Goal: Transaction & Acquisition: Purchase product/service

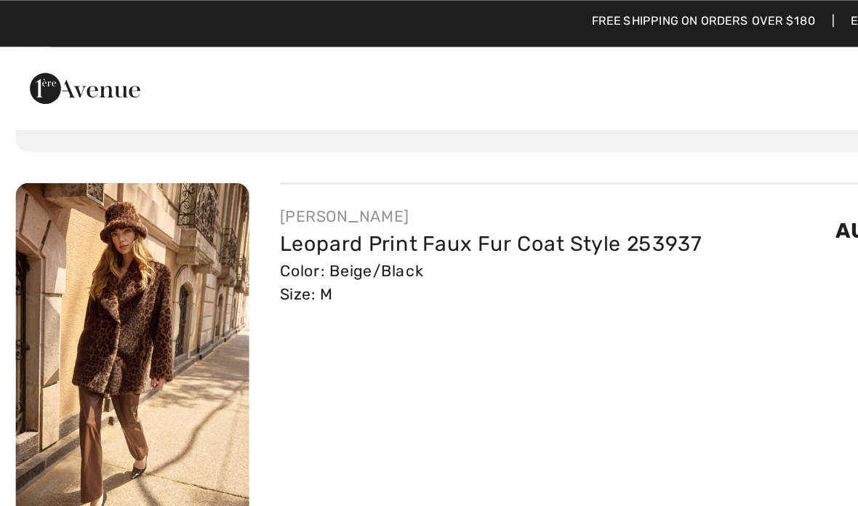
scroll to position [74, 0]
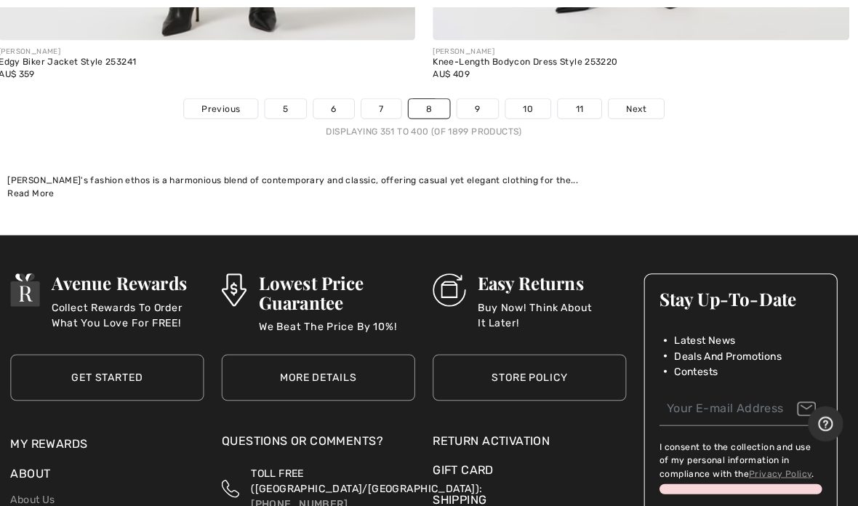
scroll to position [18097, 0]
click at [629, 101] on span "Next" at bounding box center [639, 107] width 20 height 13
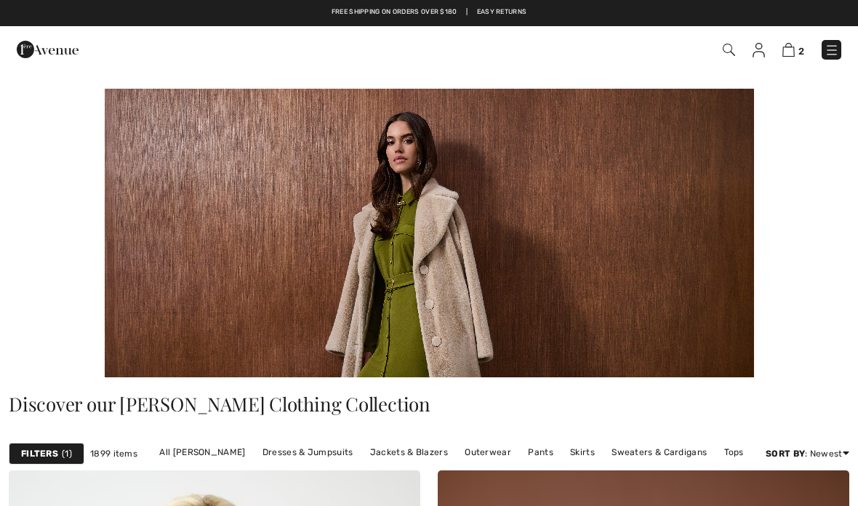
scroll to position [145, 0]
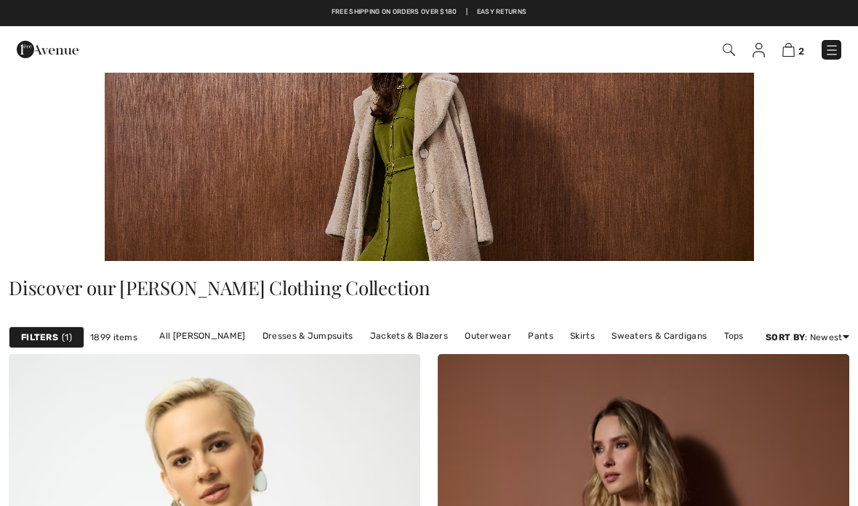
checkbox input "true"
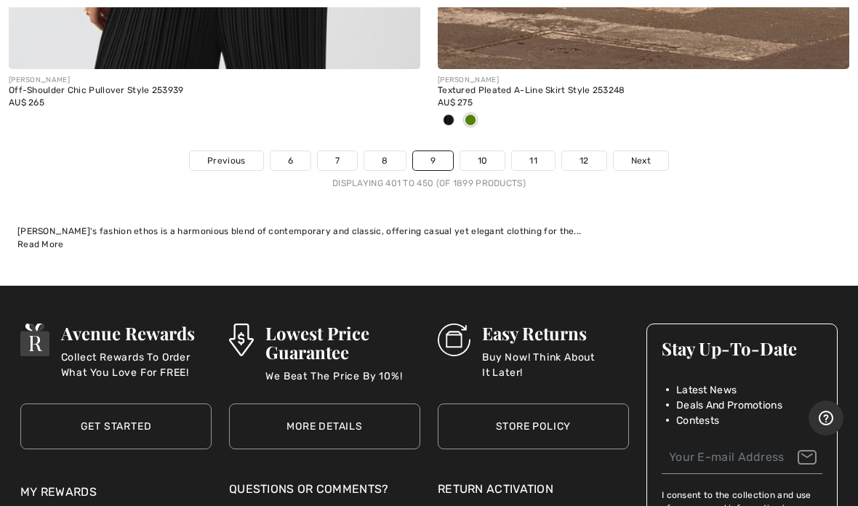
scroll to position [18283, 0]
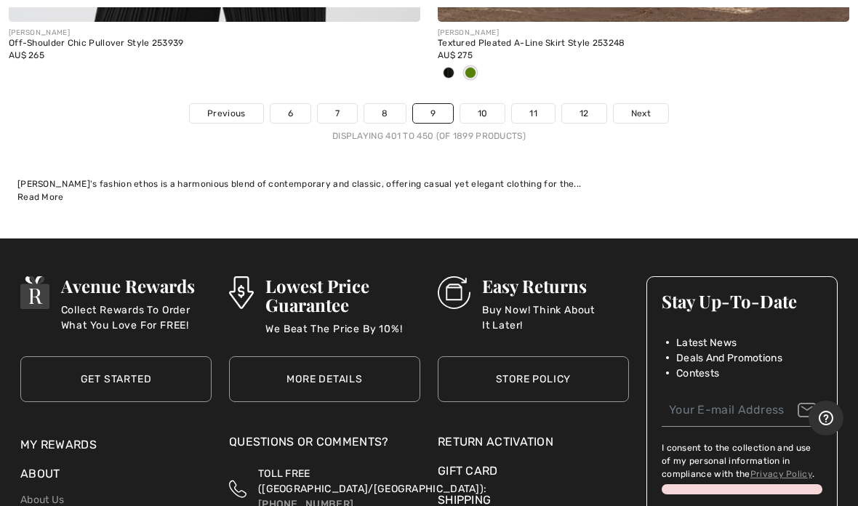
click at [652, 104] on link "Next" at bounding box center [641, 113] width 55 height 19
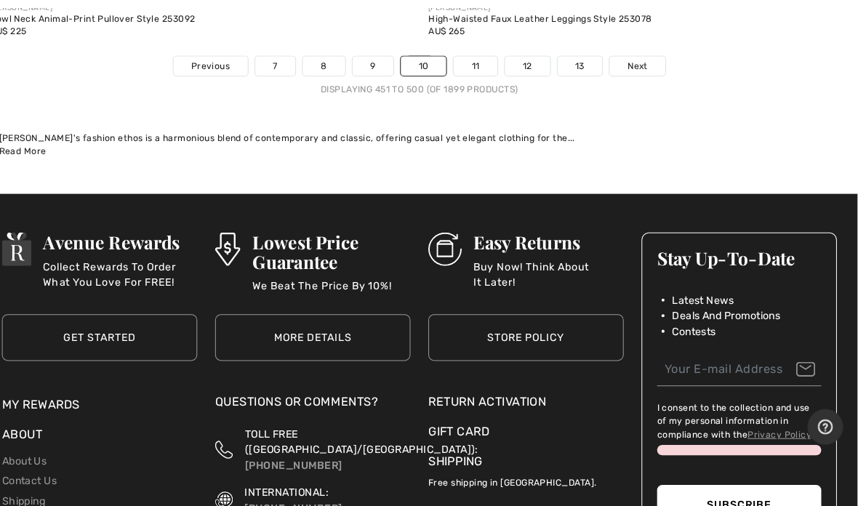
scroll to position [18044, 0]
click at [633, 58] on span "Next" at bounding box center [643, 64] width 20 height 13
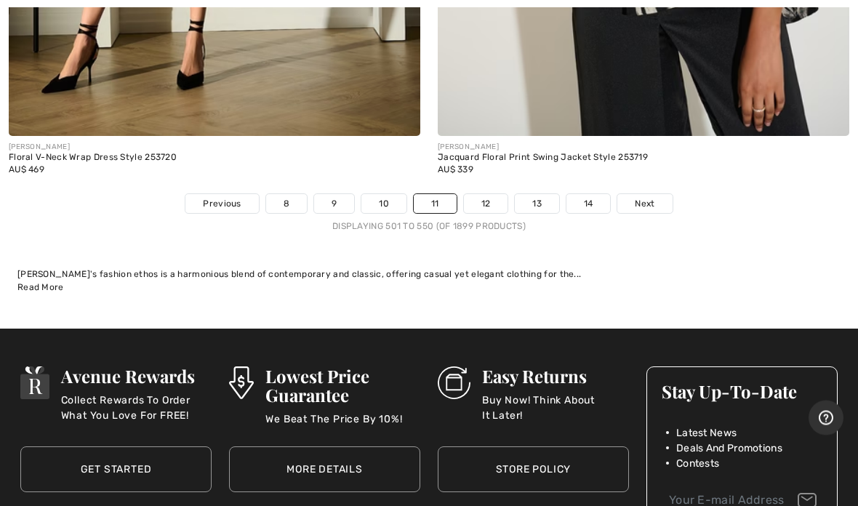
scroll to position [17929, 0]
click at [636, 197] on span "Next" at bounding box center [645, 203] width 20 height 13
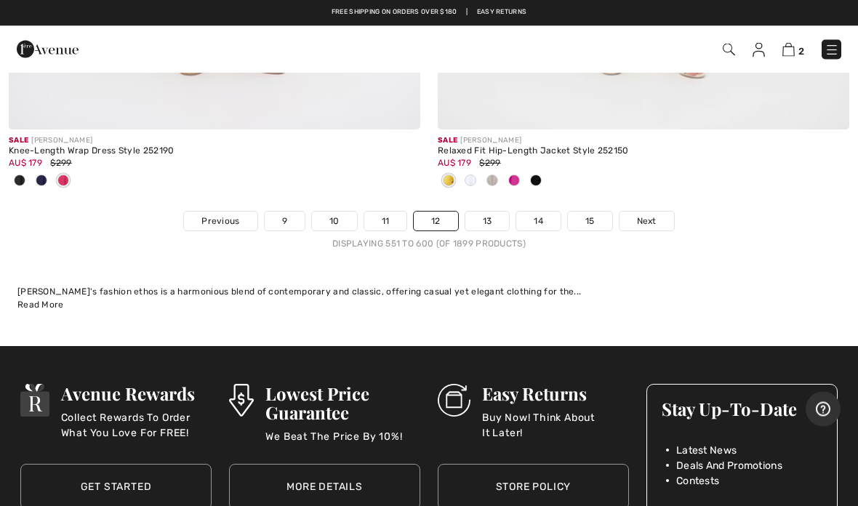
scroll to position [17864, 0]
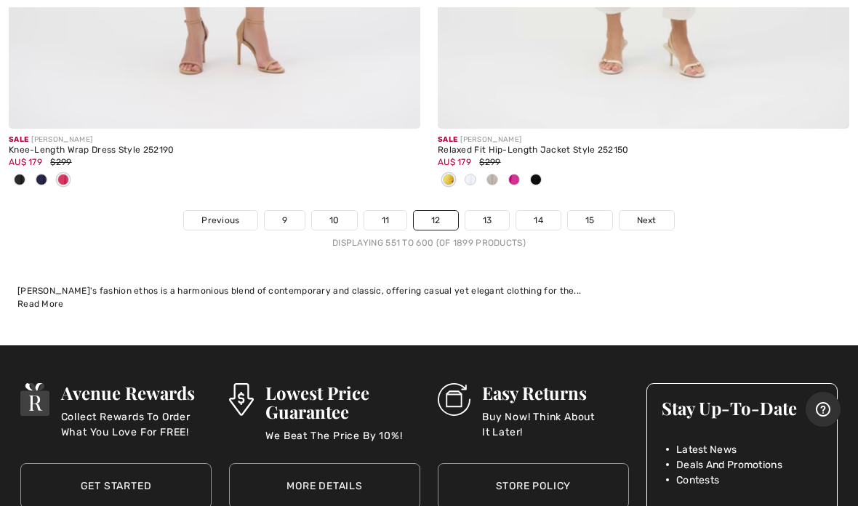
click at [650, 214] on span "Next" at bounding box center [647, 220] width 20 height 13
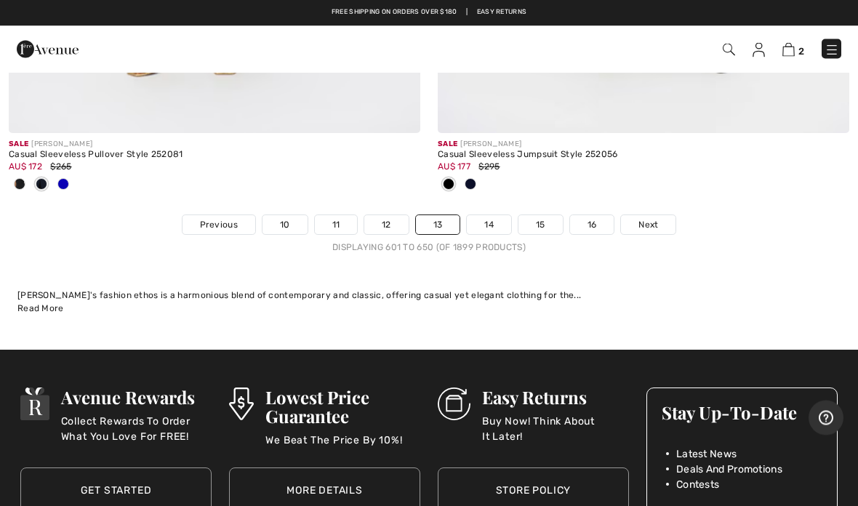
scroll to position [18316, 0]
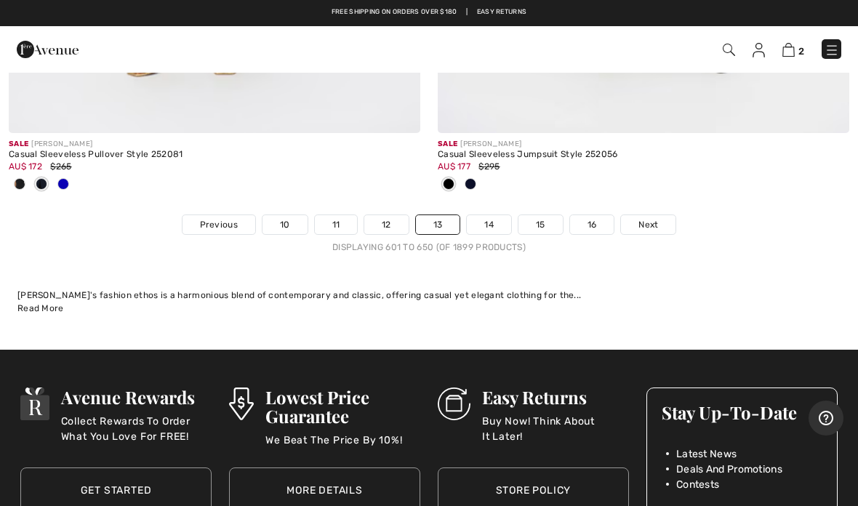
click at [651, 219] on link "Next" at bounding box center [648, 224] width 55 height 19
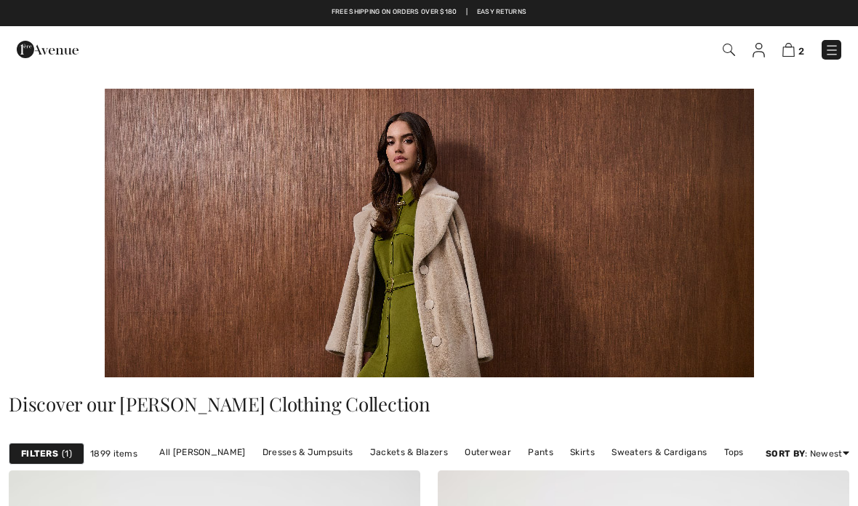
scroll to position [119, 0]
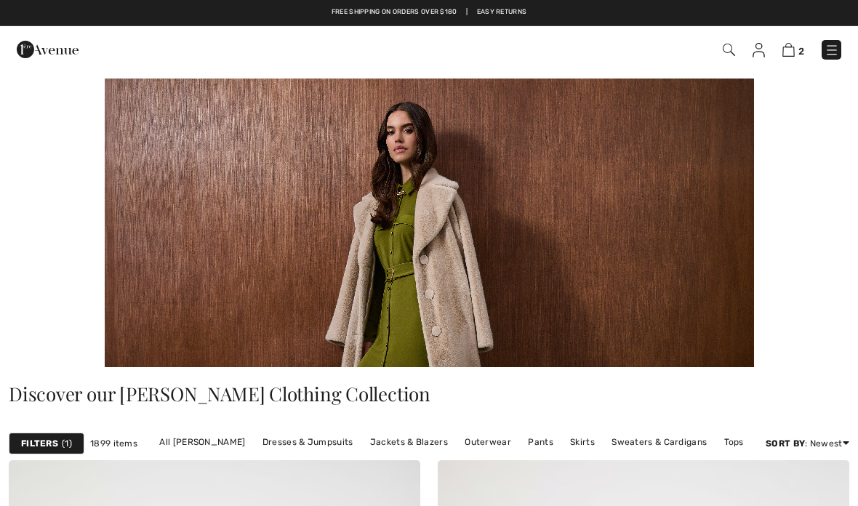
checkbox input "true"
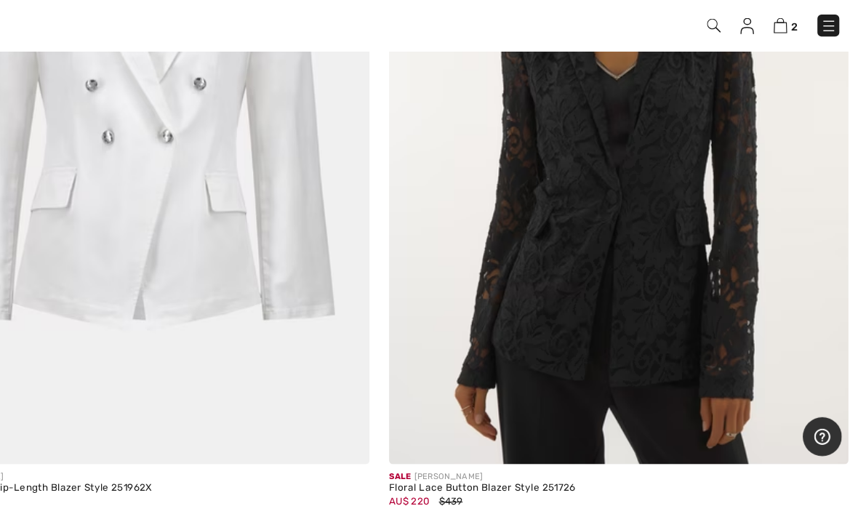
scroll to position [17864, 0]
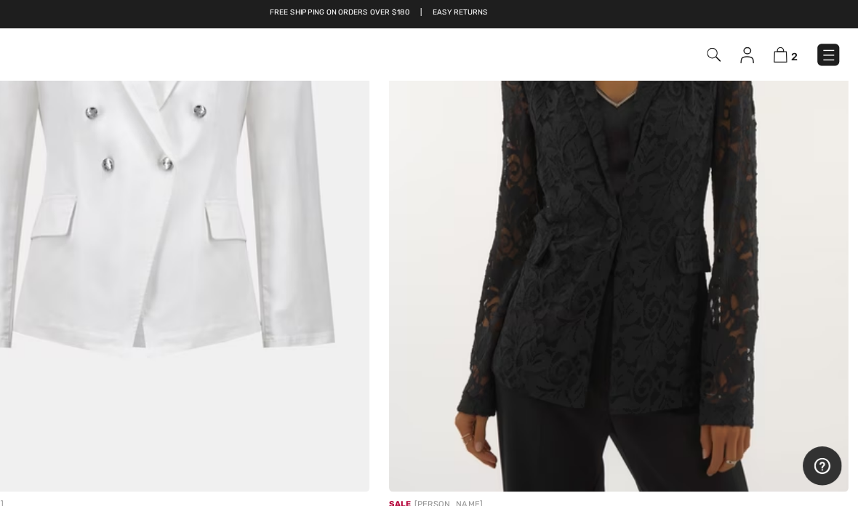
click at [536, 249] on img at bounding box center [644, 133] width 412 height 618
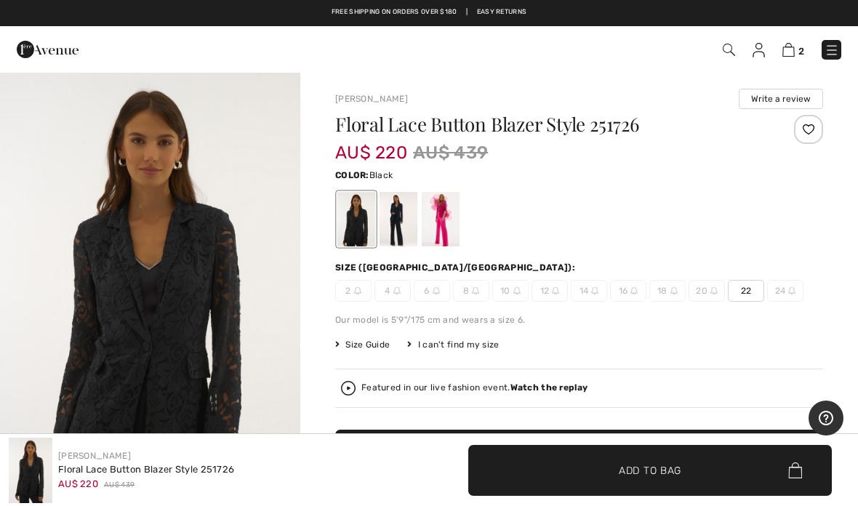
click at [633, 297] on span "16" at bounding box center [628, 291] width 36 height 22
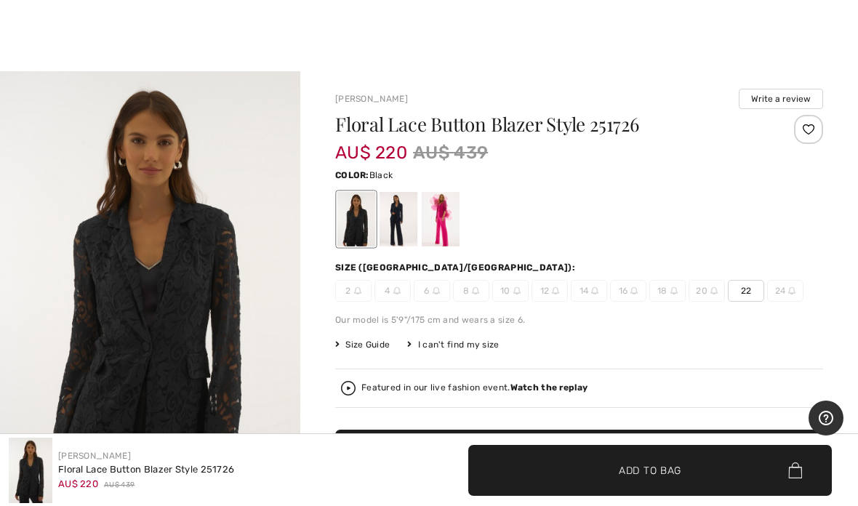
scroll to position [2, 0]
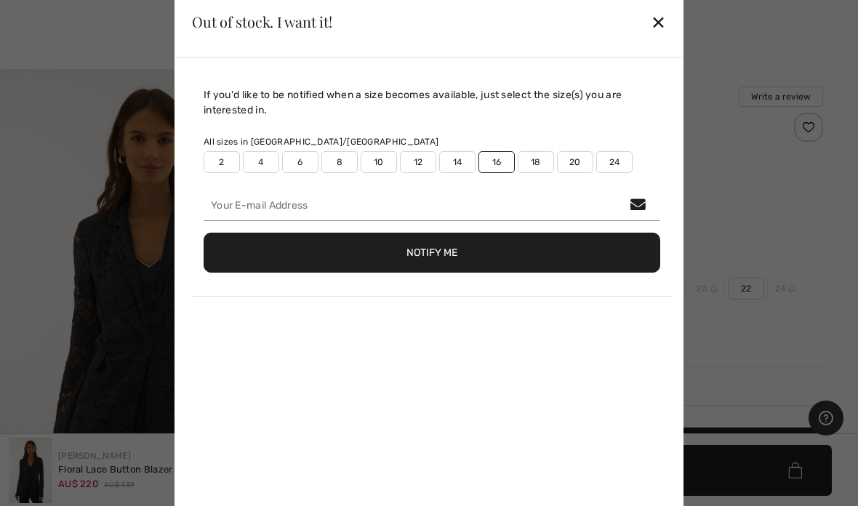
click at [664, 37] on div "✕" at bounding box center [658, 22] width 15 height 31
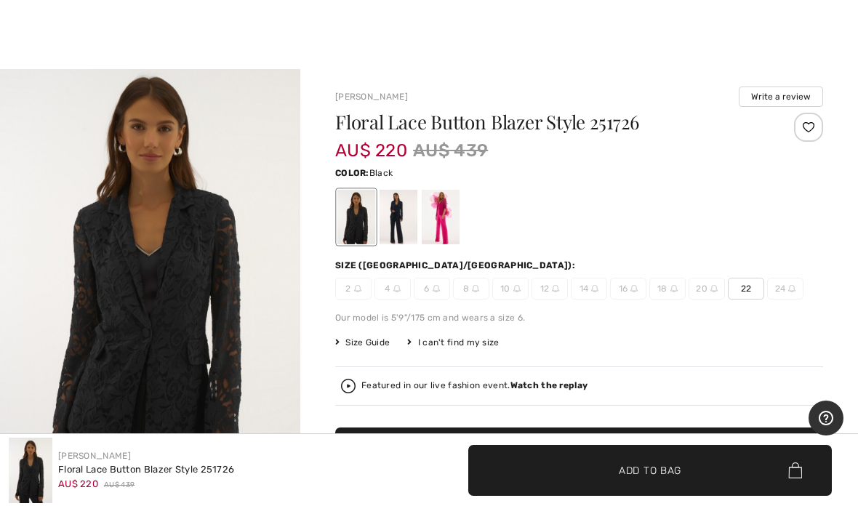
scroll to position [100, 0]
click at [352, 226] on div at bounding box center [356, 217] width 38 height 55
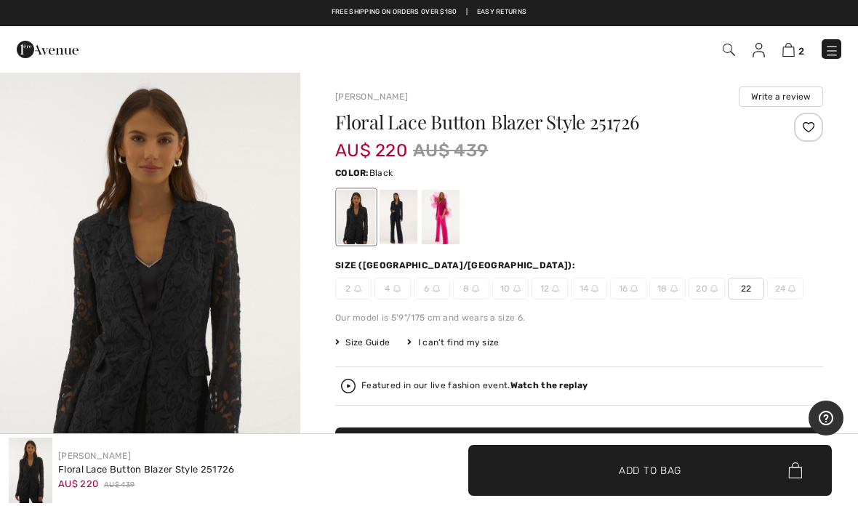
scroll to position [0, 0]
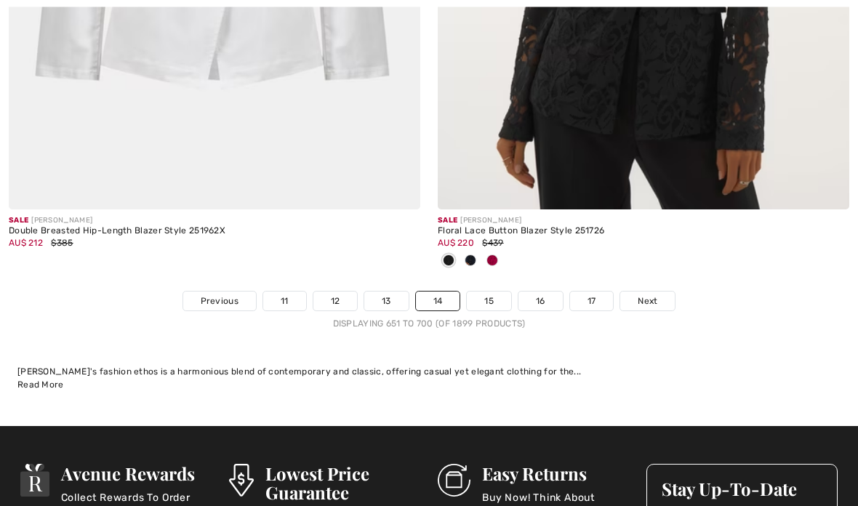
scroll to position [18096, 0]
click at [655, 295] on span "Next" at bounding box center [648, 301] width 20 height 13
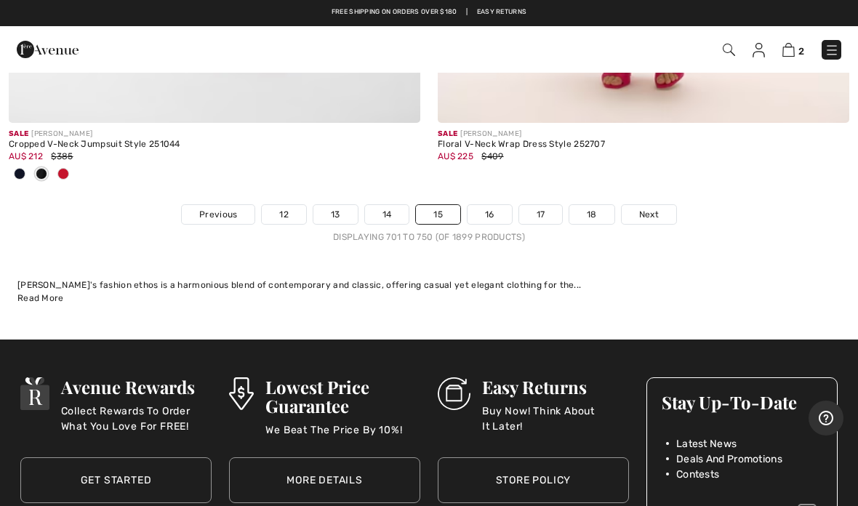
scroll to position [18013, 0]
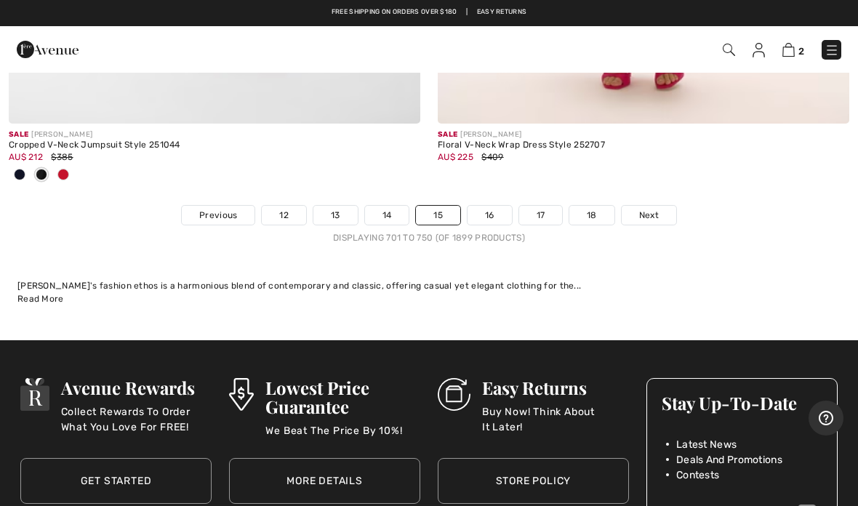
click at [647, 209] on span "Next" at bounding box center [649, 215] width 20 height 13
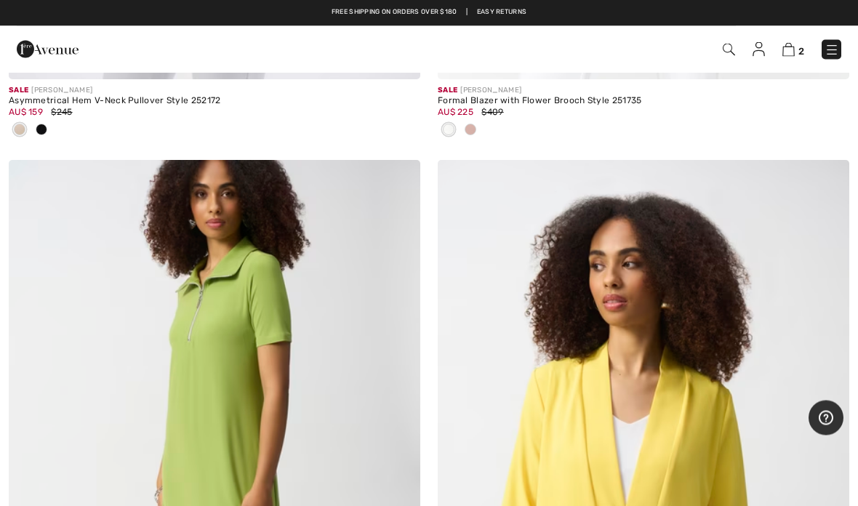
scroll to position [2352, 0]
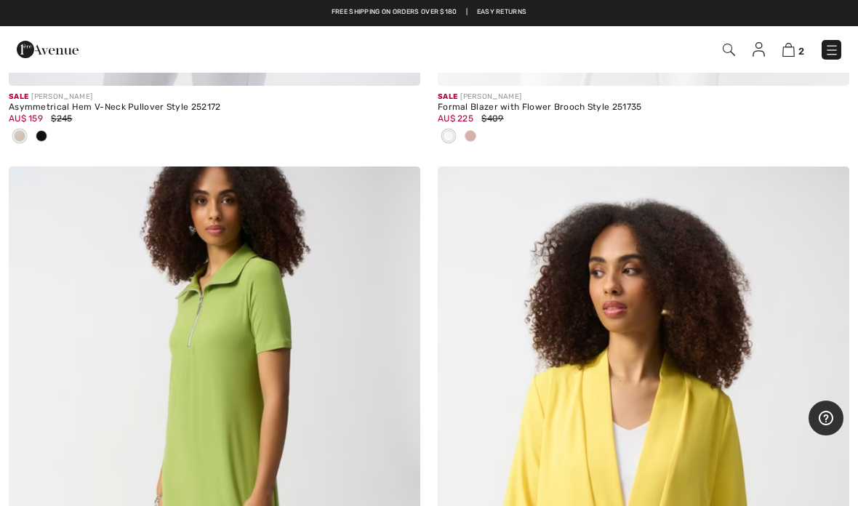
click at [794, 49] on img at bounding box center [789, 50] width 12 height 14
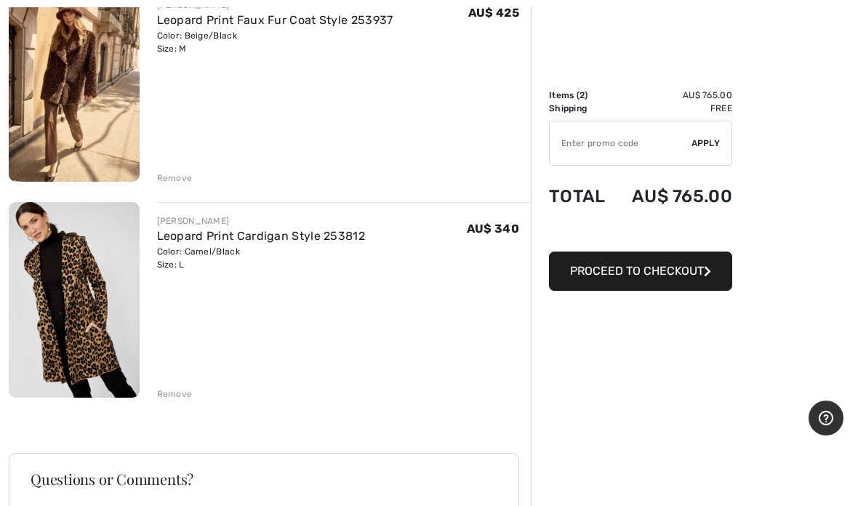
scroll to position [231, 0]
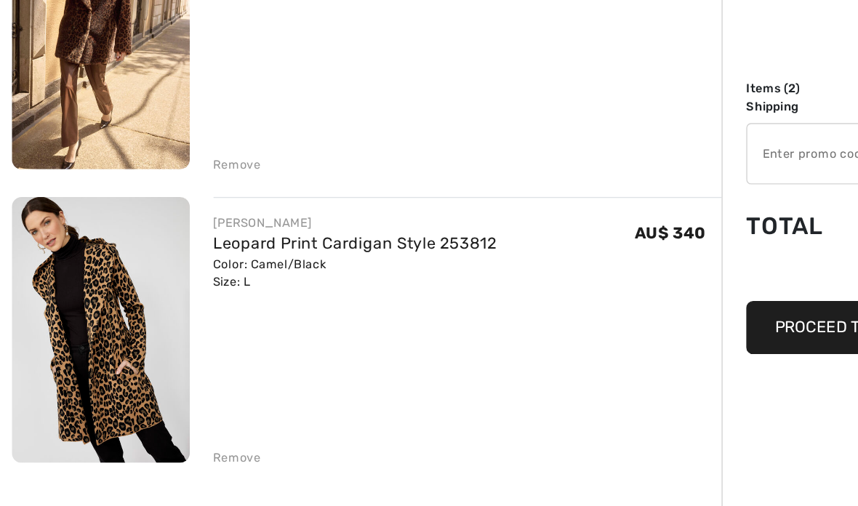
click at [177, 344] on div "JOSEPH RIBKOFF Leopard Print Faux Fur Coat Style 253937 Color: Beige/Black Size…" at bounding box center [270, 346] width 522 height 774
click at [181, 361] on div "Remove" at bounding box center [175, 367] width 36 height 13
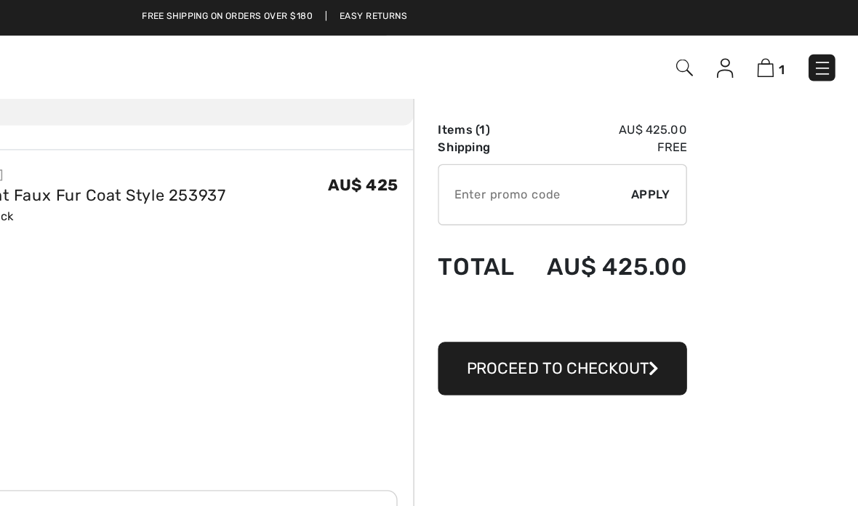
scroll to position [0, 0]
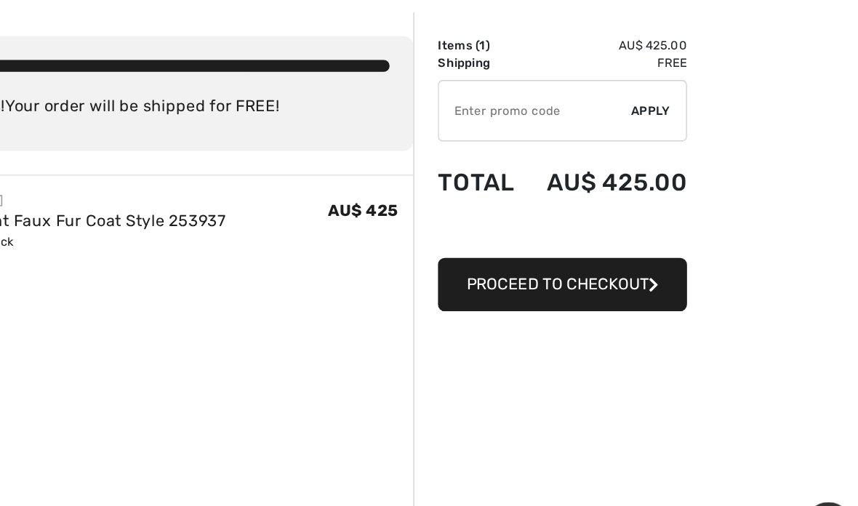
click at [570, 264] on span "Proceed to Checkout" at bounding box center [637, 271] width 134 height 14
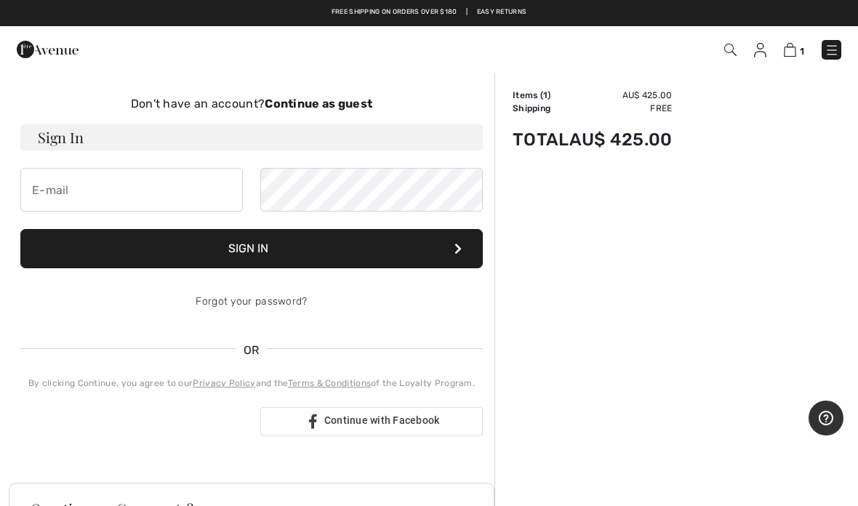
scroll to position [81, 0]
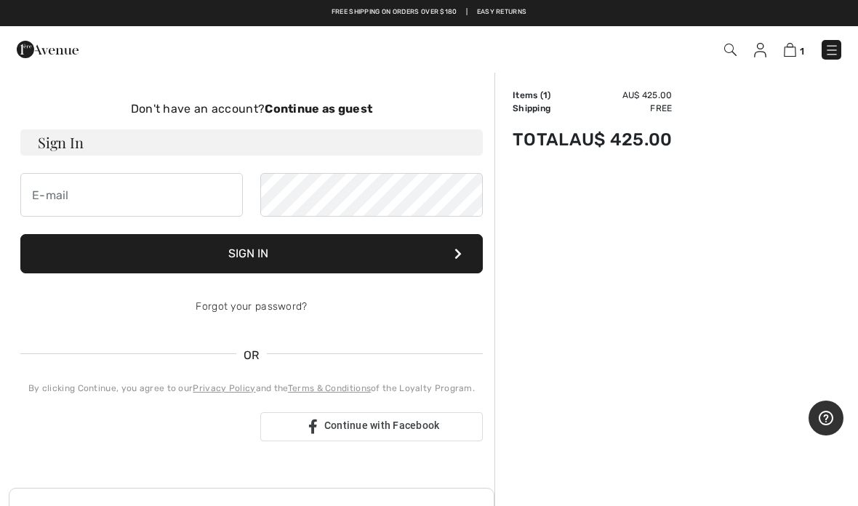
click at [544, 317] on div "Order Summary Details Items ( 1 ) AU$ 425.00 Promo code AU$ 0.00 Shipping Free …" at bounding box center [677, 392] width 364 height 805
click at [344, 117] on div "Don't have an account? Continue as guest" at bounding box center [251, 108] width 463 height 17
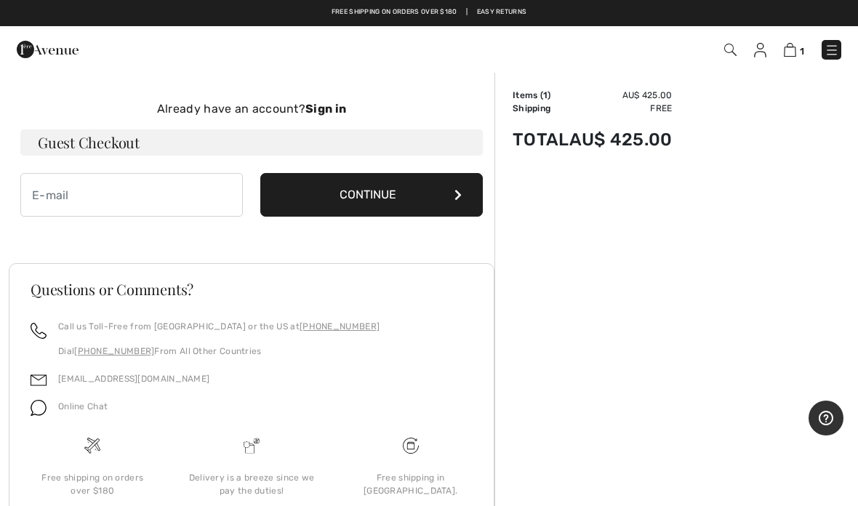
click at [391, 199] on button "Continue" at bounding box center [371, 195] width 223 height 44
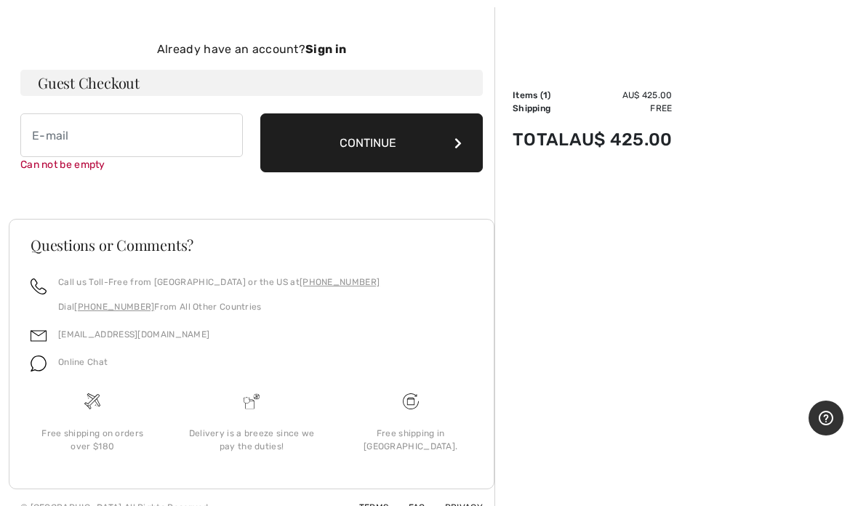
scroll to position [148, 0]
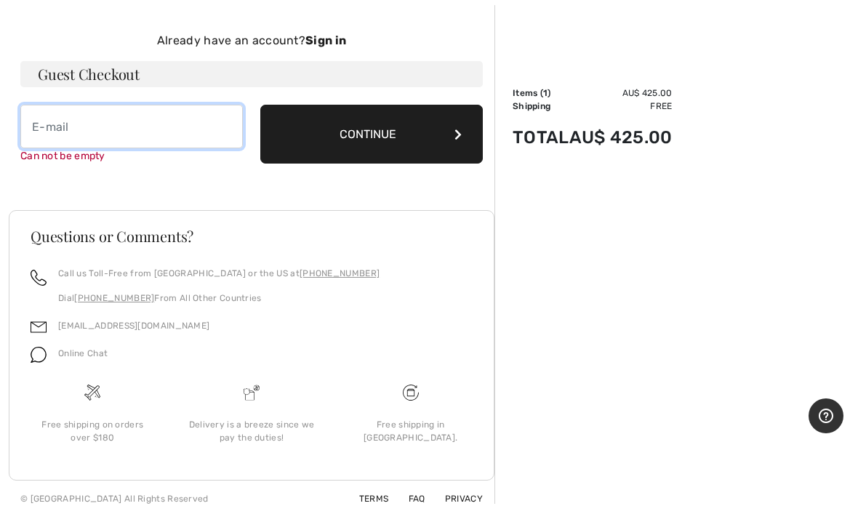
click at [121, 127] on input "email" at bounding box center [131, 129] width 223 height 44
type input "Mara.Aleardi@education.vic.gov.au"
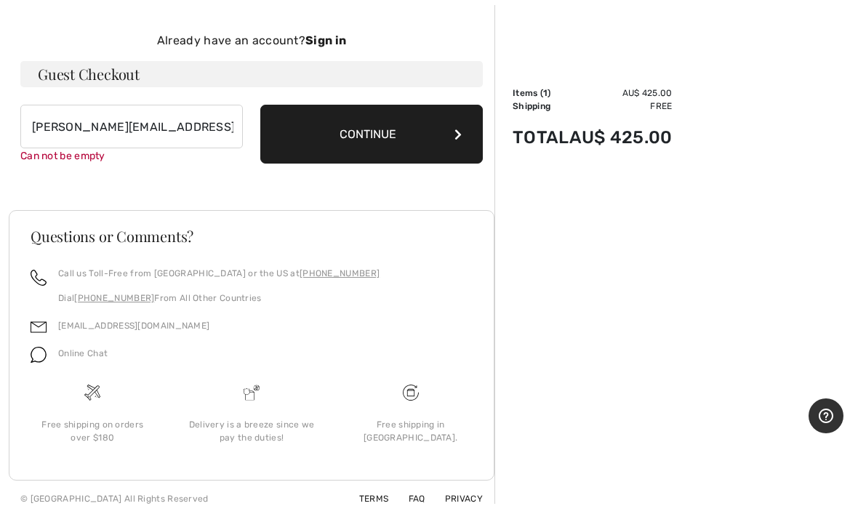
click at [380, 136] on button "Continue" at bounding box center [371, 136] width 223 height 59
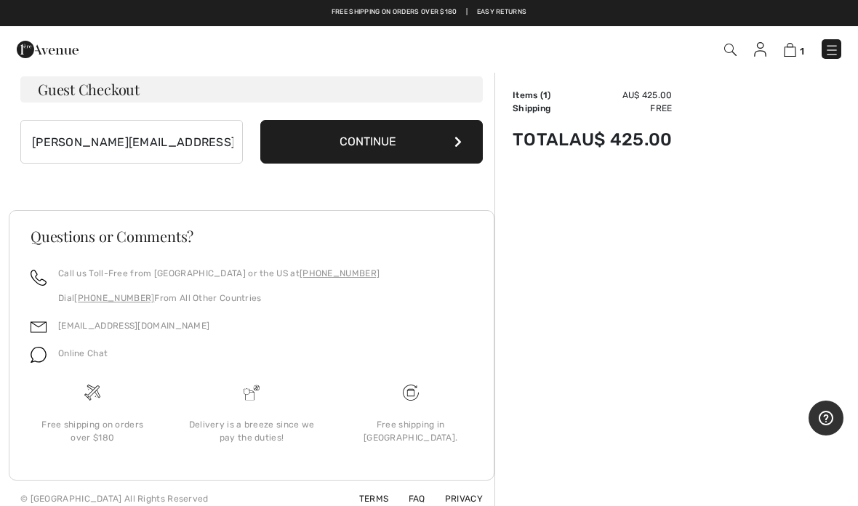
scroll to position [132, 0]
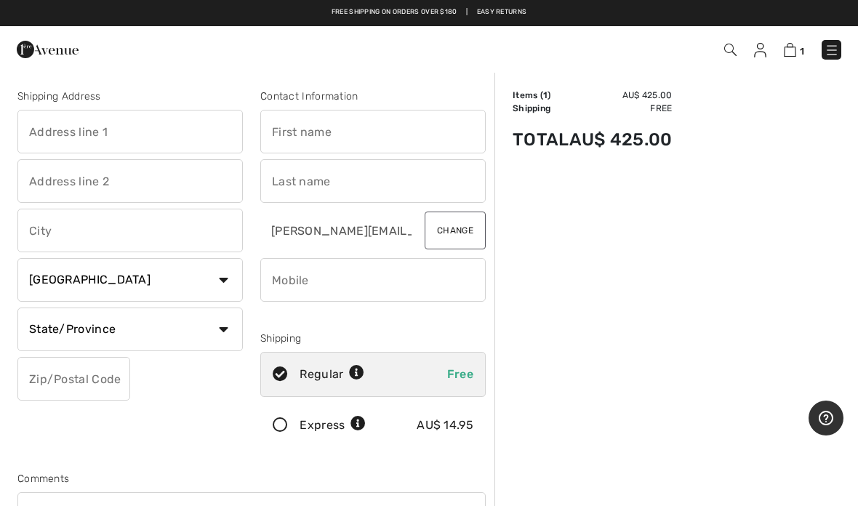
click at [231, 285] on select "Country Canada United States Afghanistan Aland Islands Albania Algeria American…" at bounding box center [129, 280] width 225 height 44
select select "AU"
click at [223, 284] on select "Country Canada United States Afghanistan Aland Islands Albania Algeria American…" at bounding box center [129, 280] width 225 height 44
click at [204, 329] on input "text" at bounding box center [129, 330] width 225 height 44
click at [183, 130] on input "text" at bounding box center [129, 132] width 225 height 44
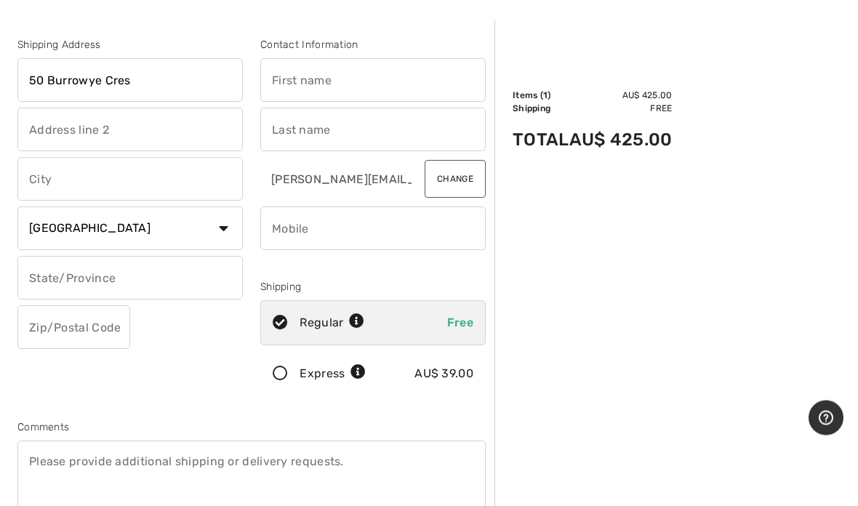
type input "50 Burrowye Cres"
click at [150, 183] on input "text" at bounding box center [129, 180] width 225 height 44
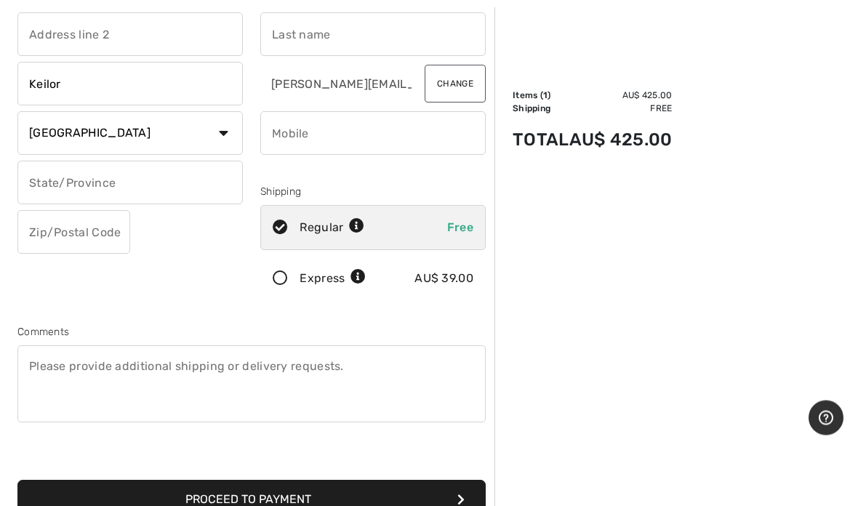
type input "Keilor"
click at [169, 180] on input "text" at bounding box center [129, 183] width 225 height 44
type input "Victoria"
click at [96, 236] on input "text" at bounding box center [73, 232] width 113 height 44
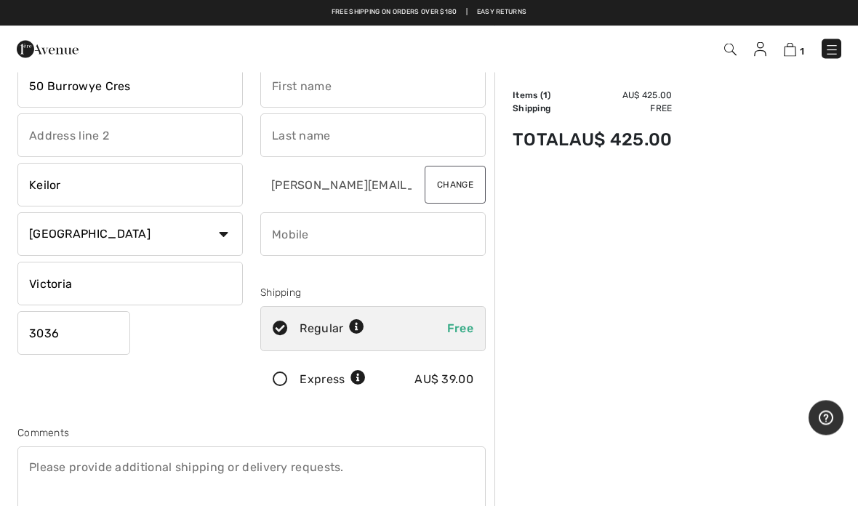
scroll to position [0, 0]
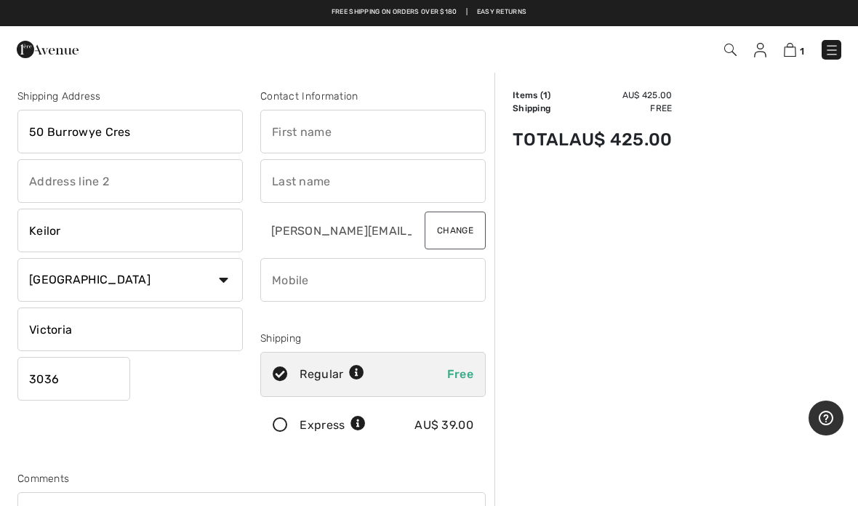
type input "3036"
click at [378, 127] on input "text" at bounding box center [372, 132] width 225 height 44
type input "Mara"
click at [356, 185] on input "text" at bounding box center [372, 181] width 225 height 44
type input "a"
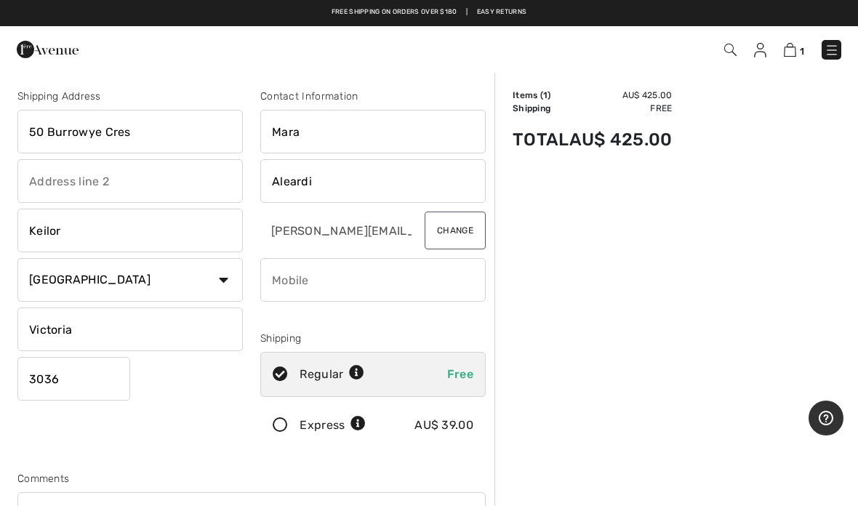
type input "Aleardi"
click at [371, 291] on input "phone" at bounding box center [372, 280] width 225 height 44
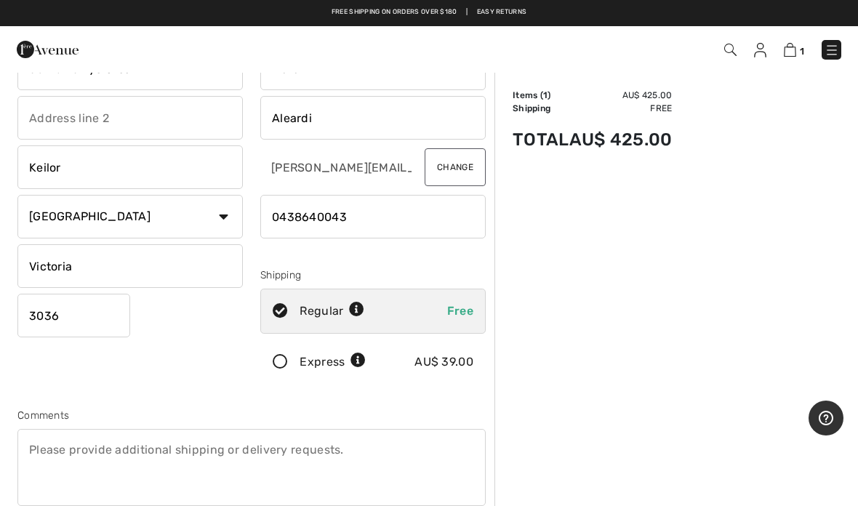
scroll to position [63, 0]
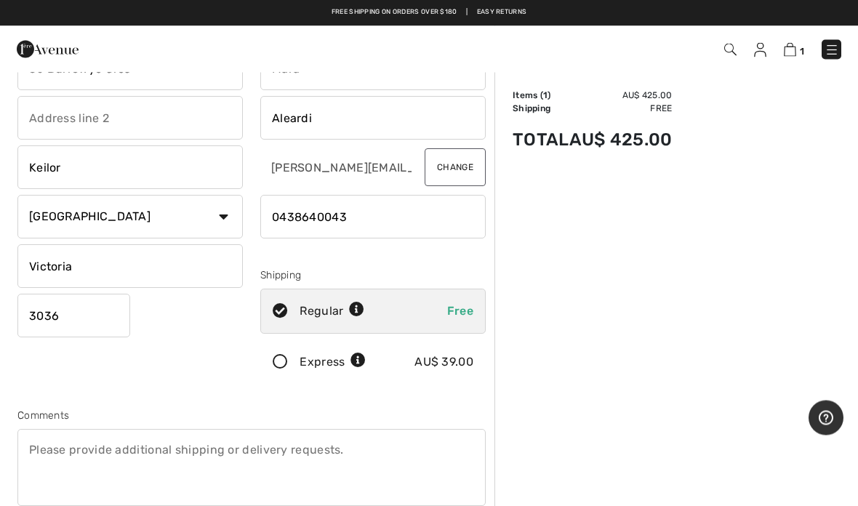
type input "0438640043"
click at [839, 48] on img at bounding box center [832, 50] width 15 height 15
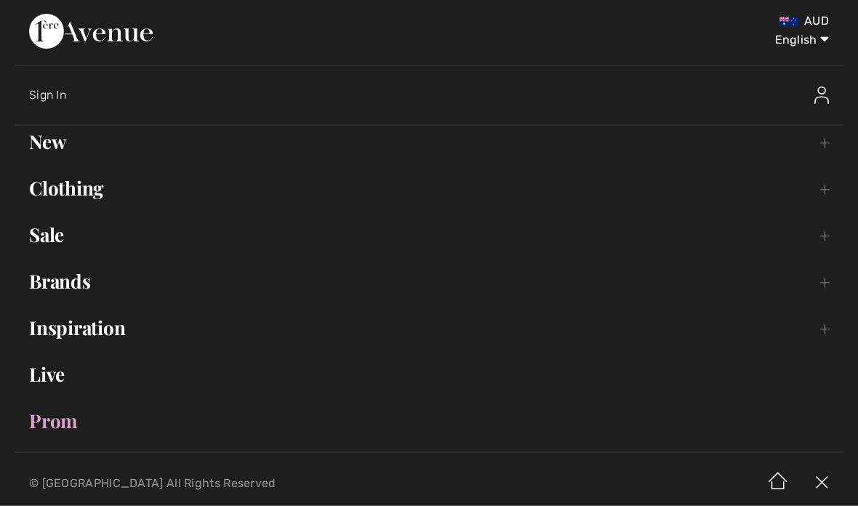
scroll to position [63, 0]
click at [103, 288] on link "Brands Open submenu" at bounding box center [429, 282] width 829 height 32
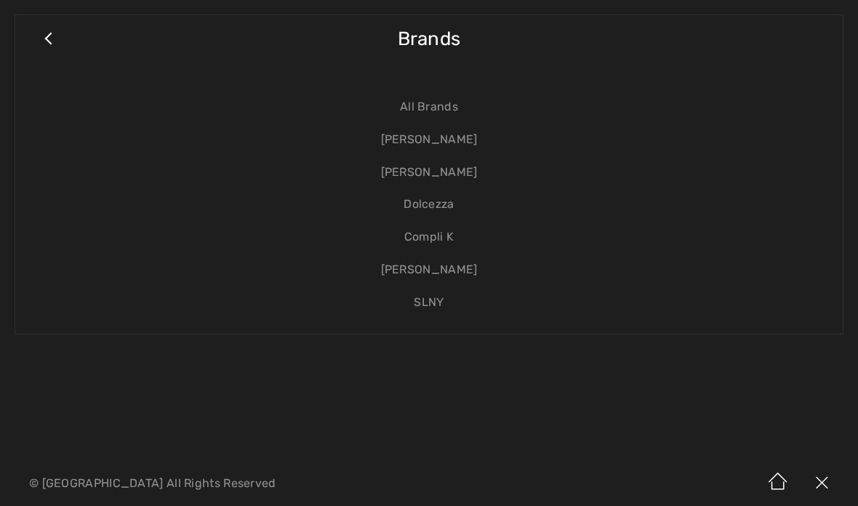
click at [442, 107] on link "All Brands" at bounding box center [429, 107] width 799 height 33
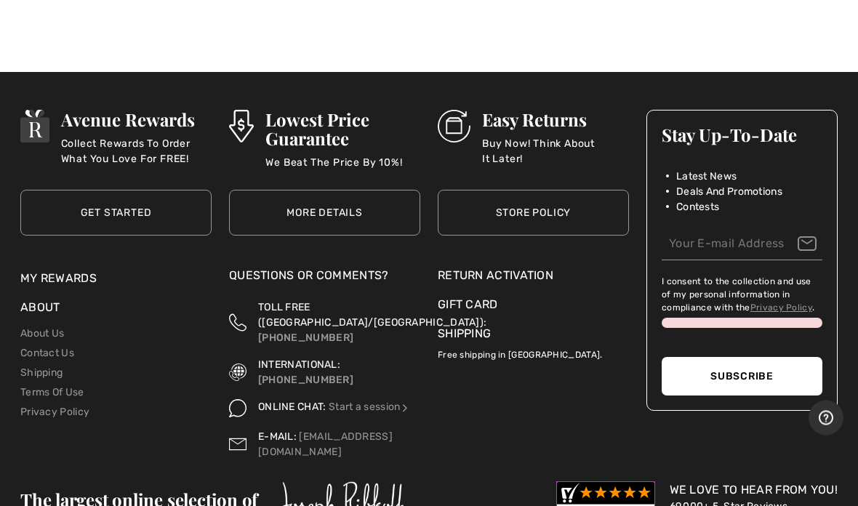
scroll to position [1404, 0]
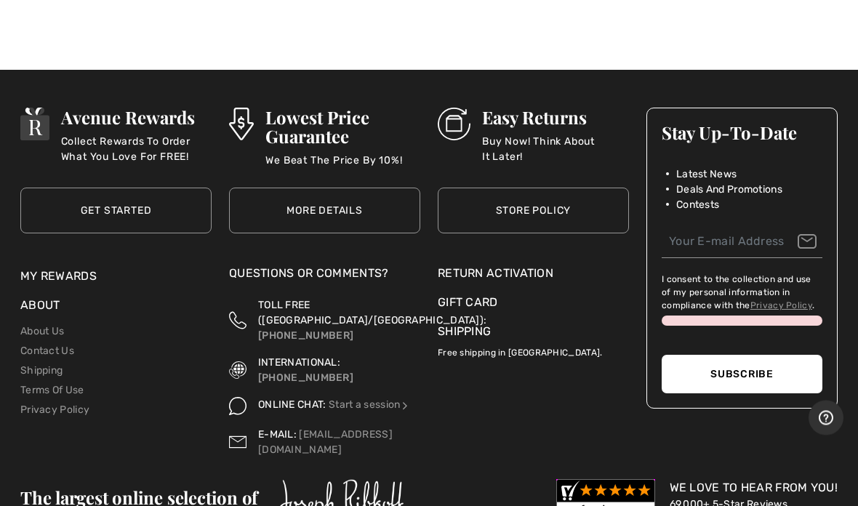
click at [83, 342] on li "Contact Us" at bounding box center [115, 352] width 191 height 20
click at [79, 342] on li "Contact Us" at bounding box center [115, 352] width 191 height 20
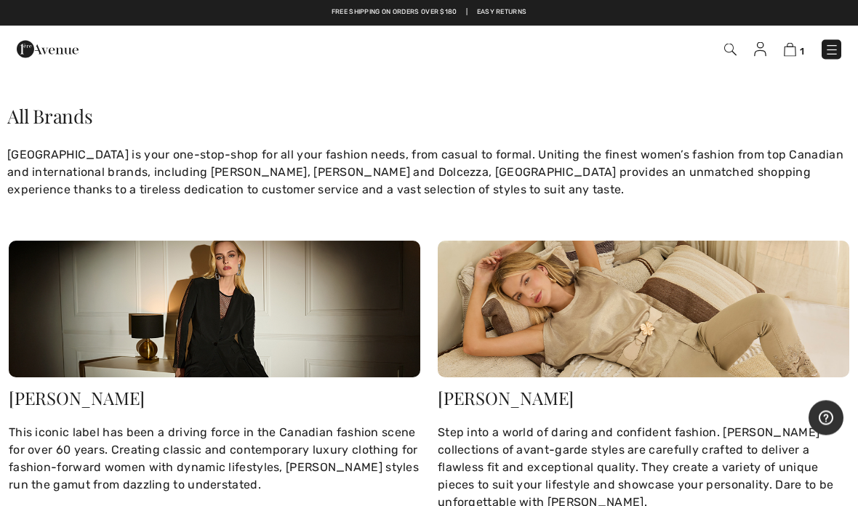
scroll to position [0, 0]
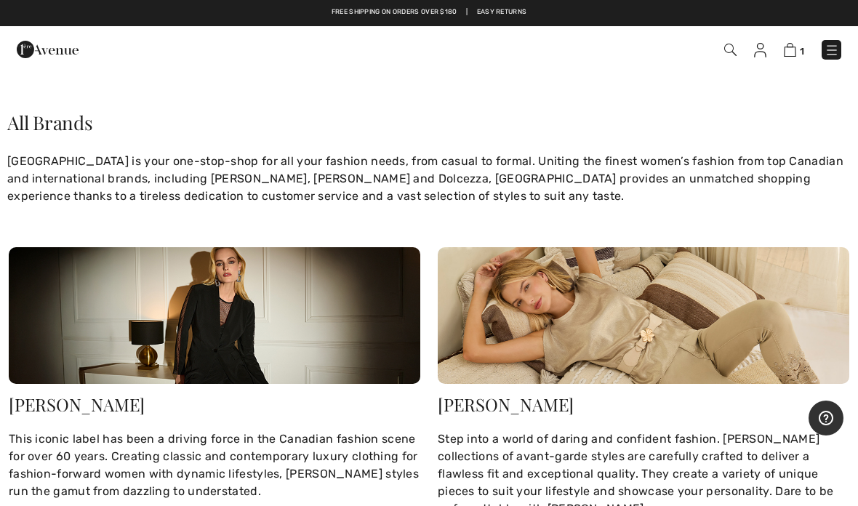
click at [831, 52] on img at bounding box center [832, 50] width 15 height 15
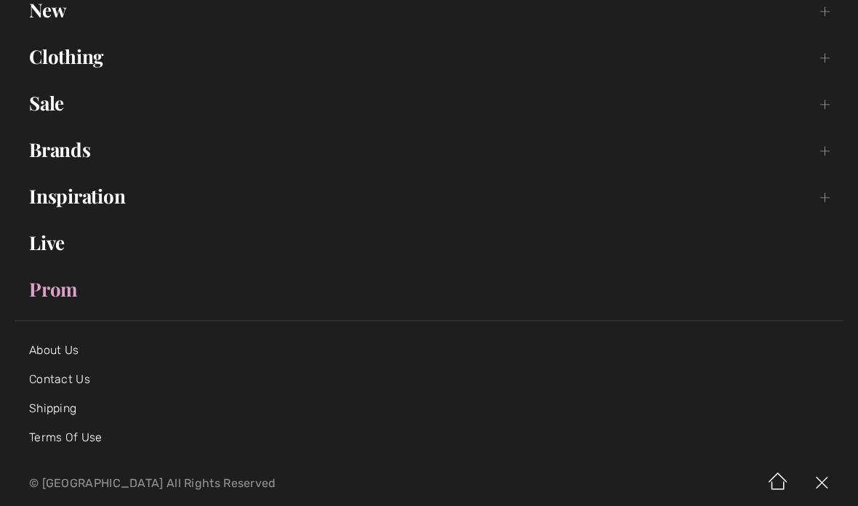
scroll to position [150, 0]
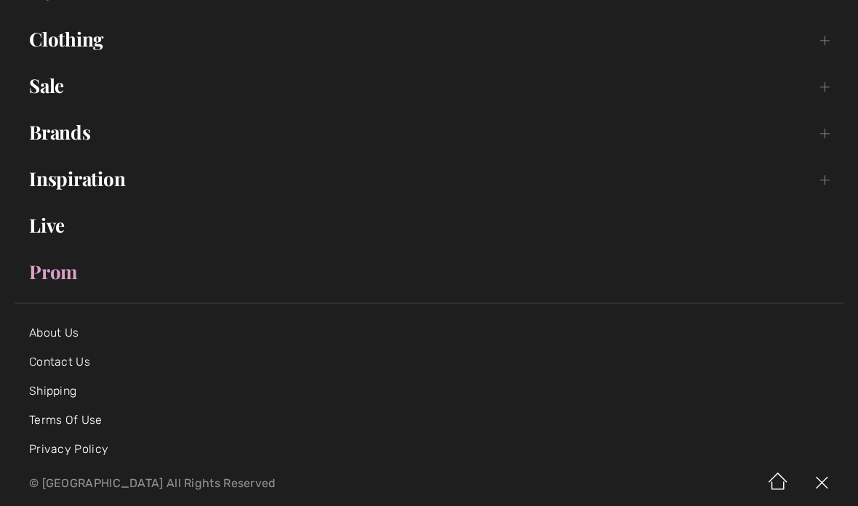
click at [80, 273] on link "Prom" at bounding box center [429, 272] width 829 height 32
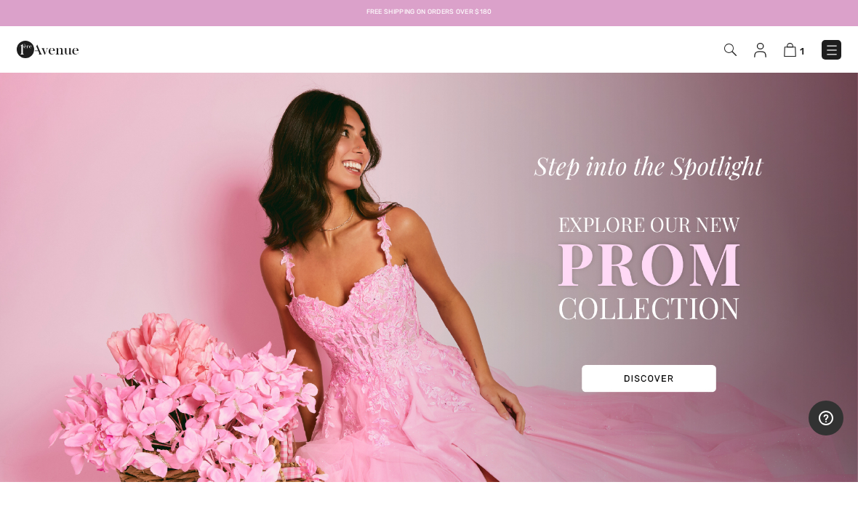
click at [839, 48] on img at bounding box center [832, 50] width 15 height 15
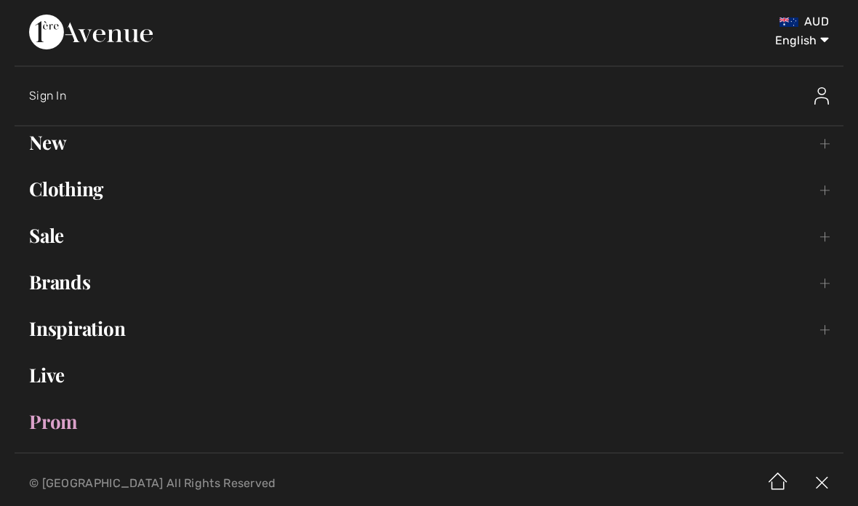
click at [823, 100] on img at bounding box center [822, 95] width 15 height 17
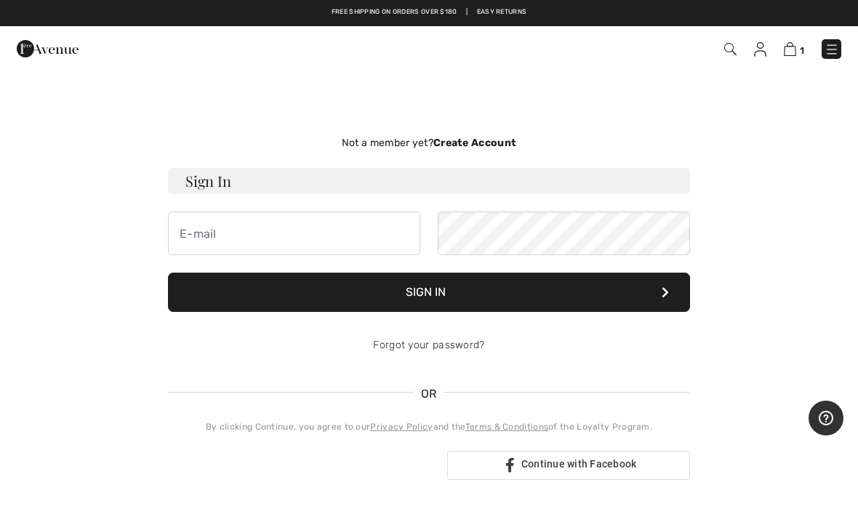
click at [735, 53] on img at bounding box center [730, 49] width 12 height 12
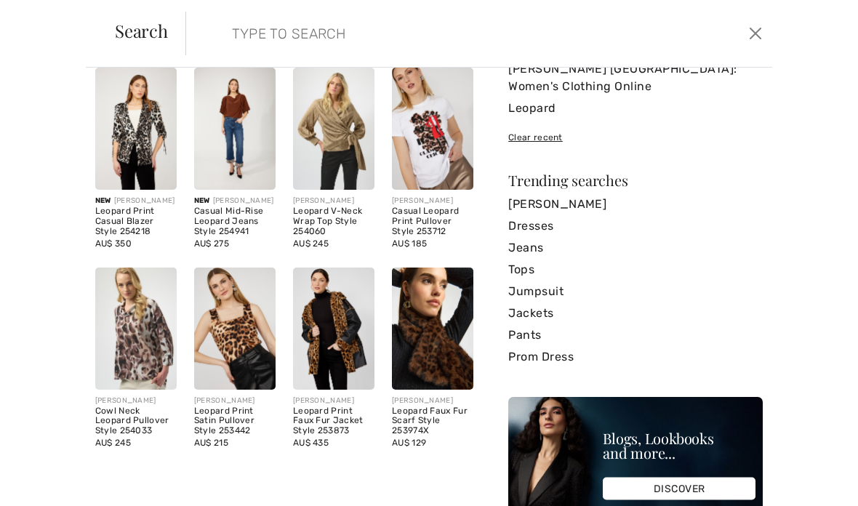
scroll to position [60, 0]
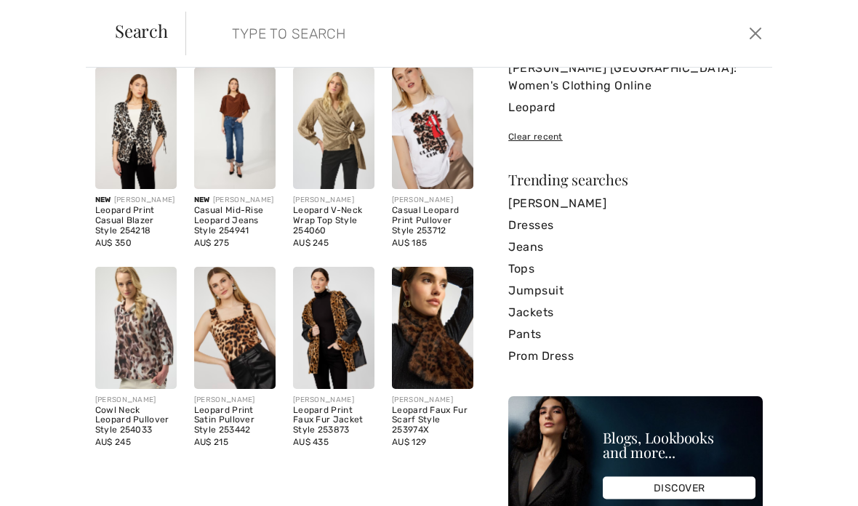
click at [331, 334] on img at bounding box center [333, 328] width 81 height 122
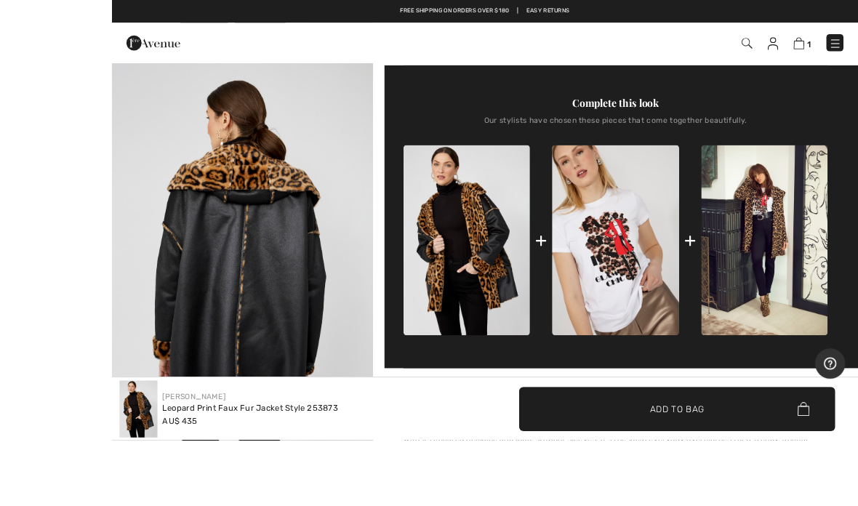
scroll to position [519, 0]
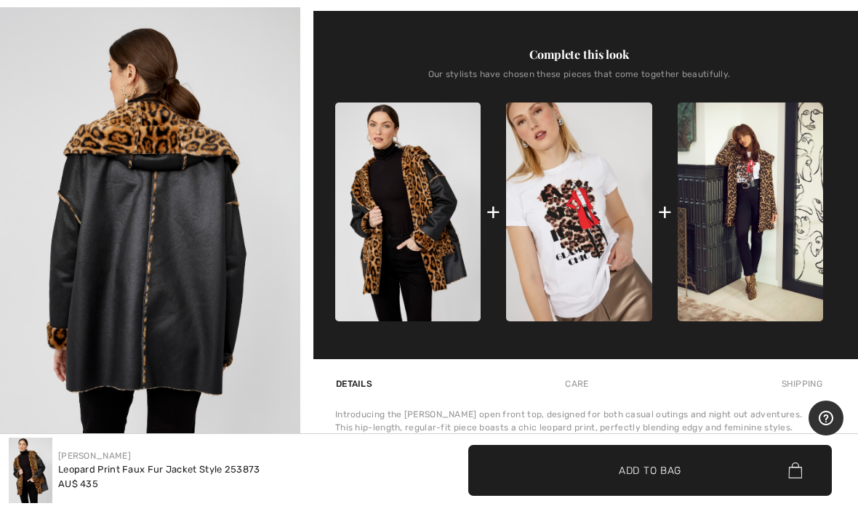
click at [772, 216] on img at bounding box center [750, 212] width 145 height 218
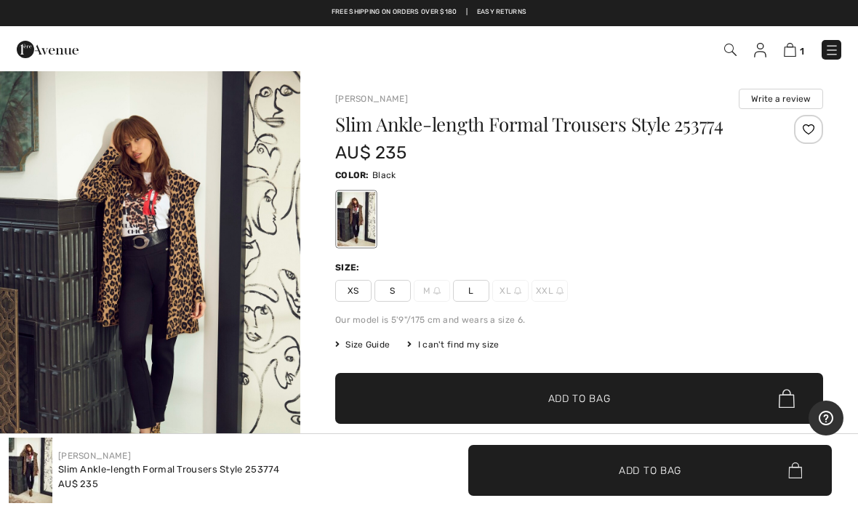
click at [733, 51] on img at bounding box center [730, 50] width 12 height 12
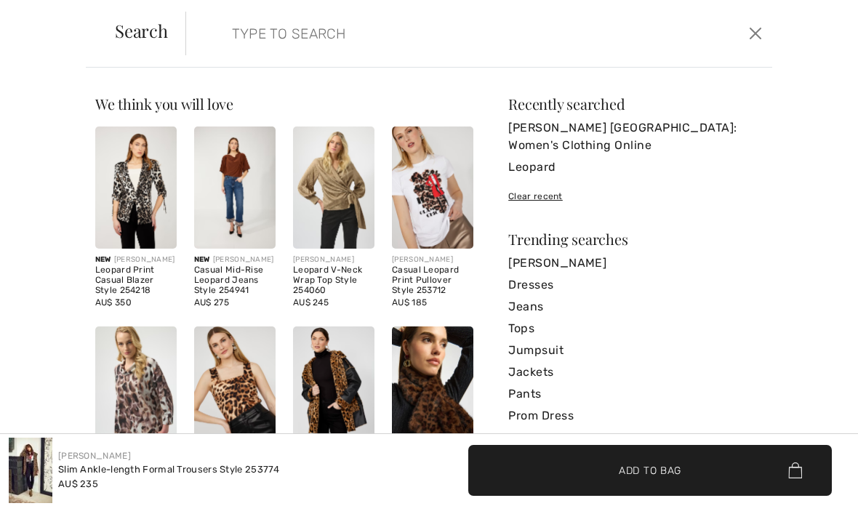
click at [297, 36] on input "search" at bounding box center [417, 34] width 393 height 44
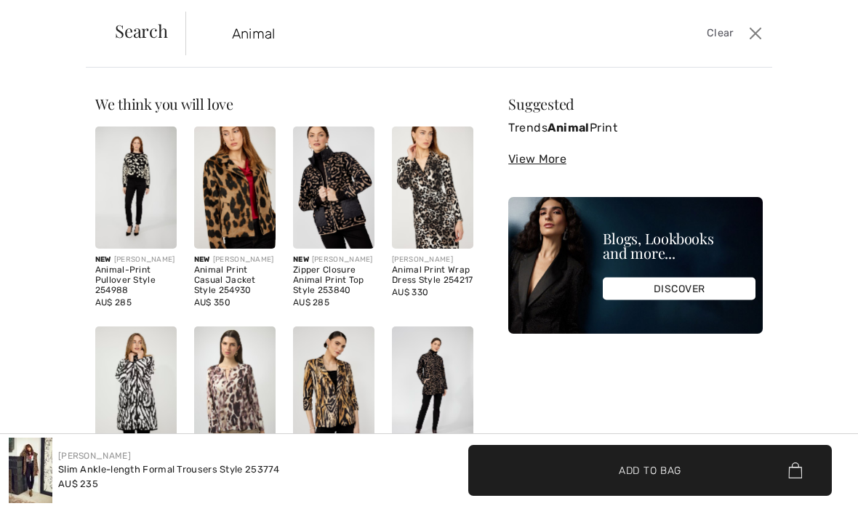
type input "Animal"
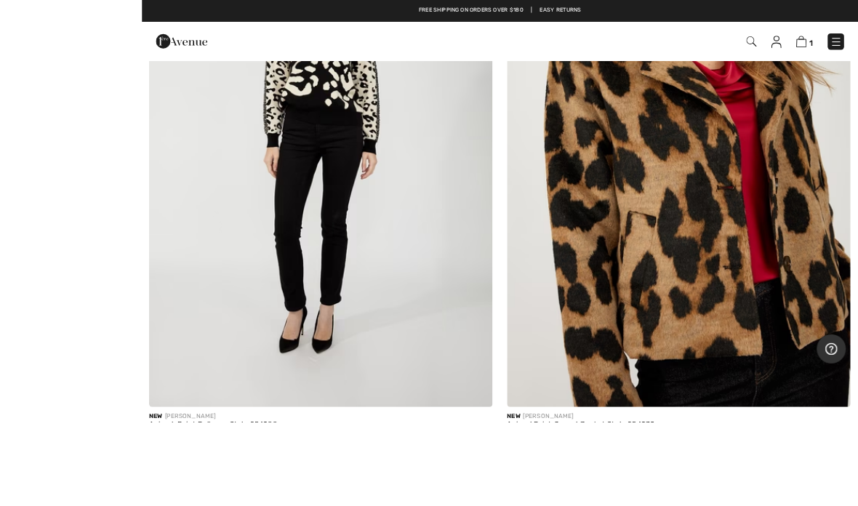
scroll to position [307, 0]
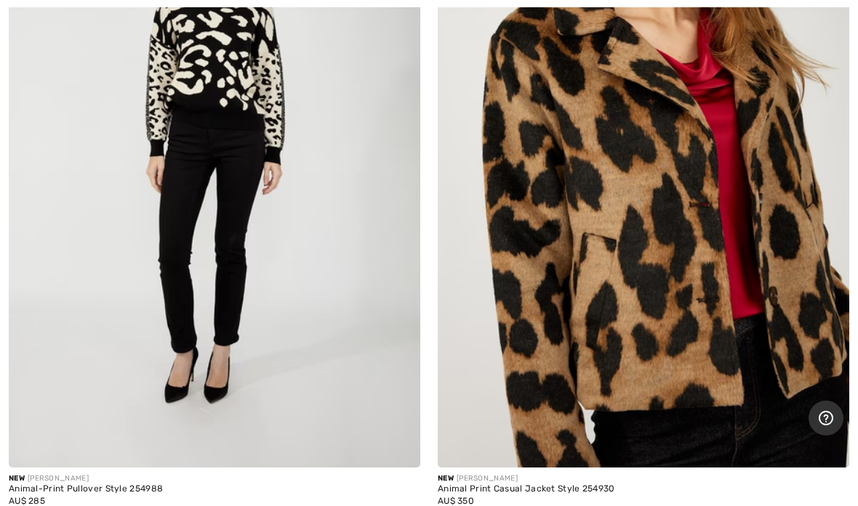
click at [679, 287] on img at bounding box center [644, 159] width 412 height 618
click at [686, 234] on img at bounding box center [644, 159] width 412 height 618
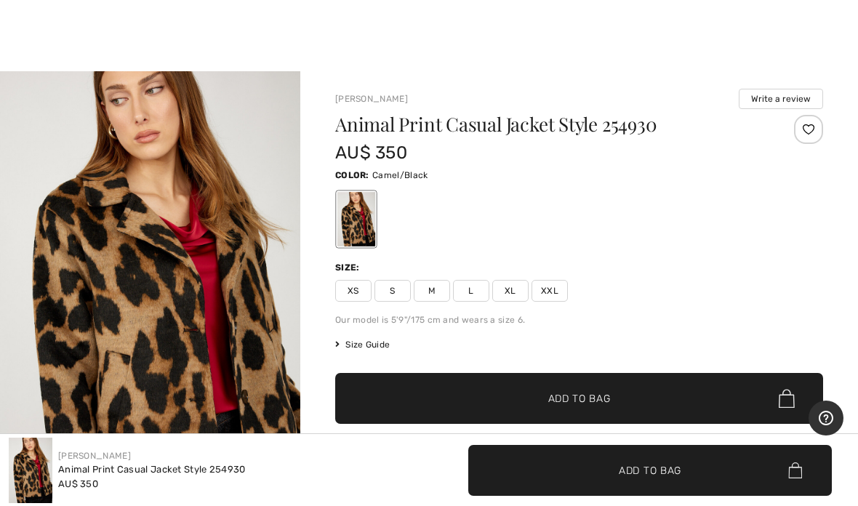
scroll to position [1, 0]
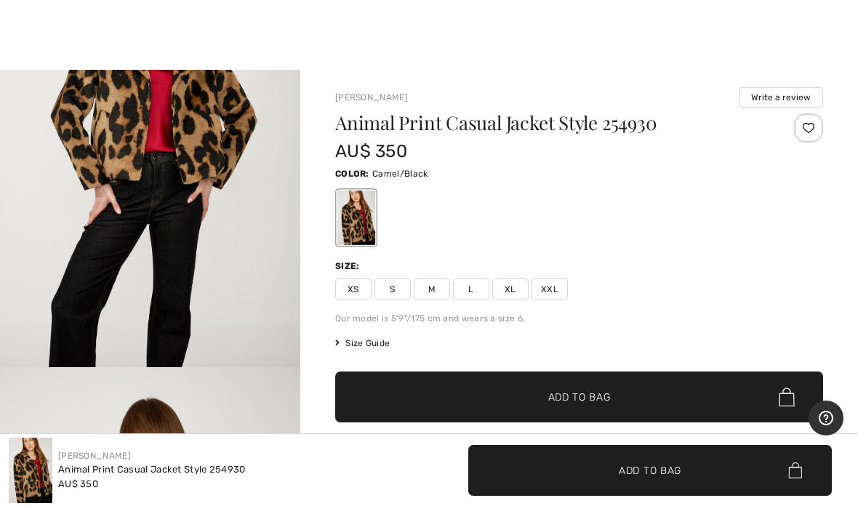
click at [376, 347] on span "Size Guide" at bounding box center [362, 343] width 55 height 13
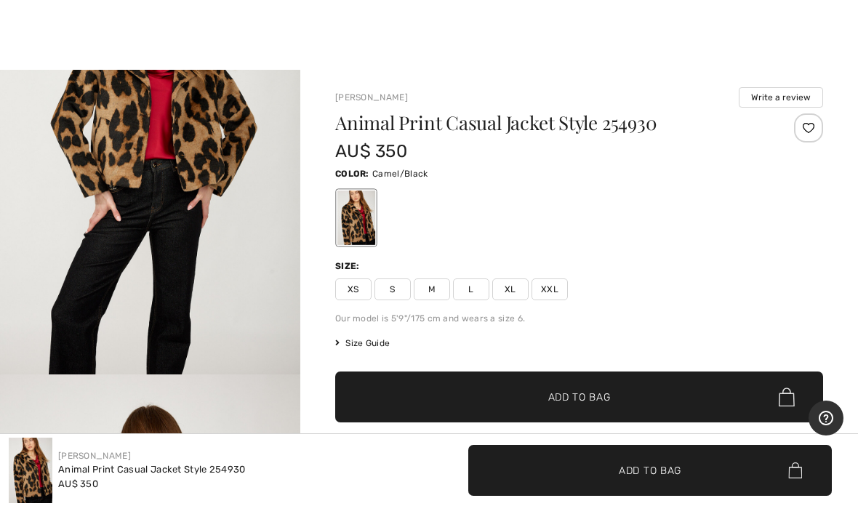
scroll to position [1496, 0]
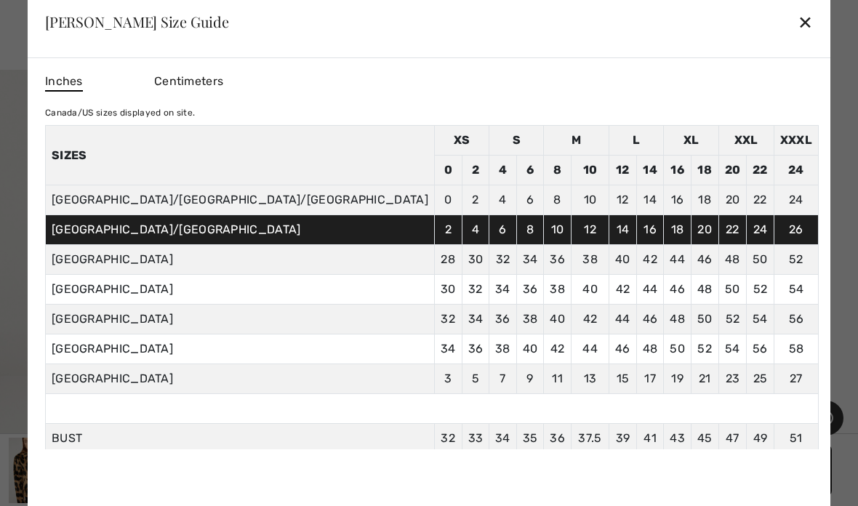
click at [798, 37] on div "✕" at bounding box center [805, 22] width 15 height 31
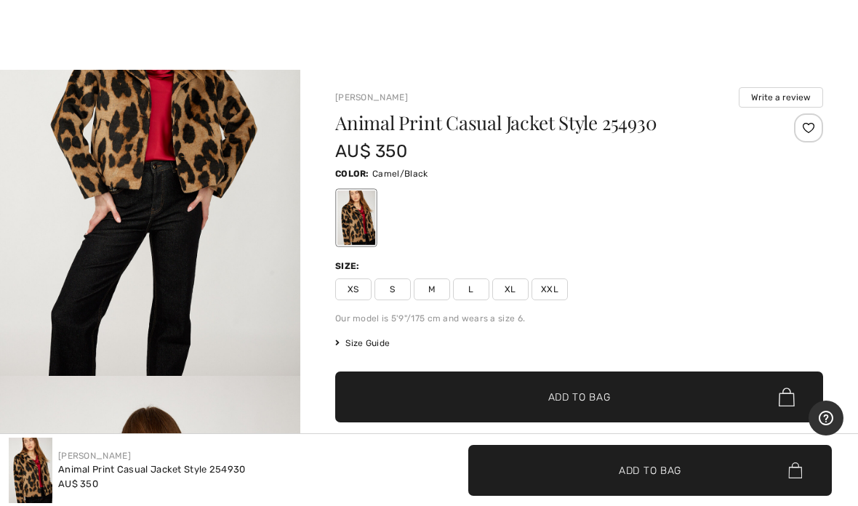
click at [473, 292] on span "L" at bounding box center [471, 290] width 36 height 22
click at [565, 390] on span "Add to Bag" at bounding box center [579, 397] width 63 height 15
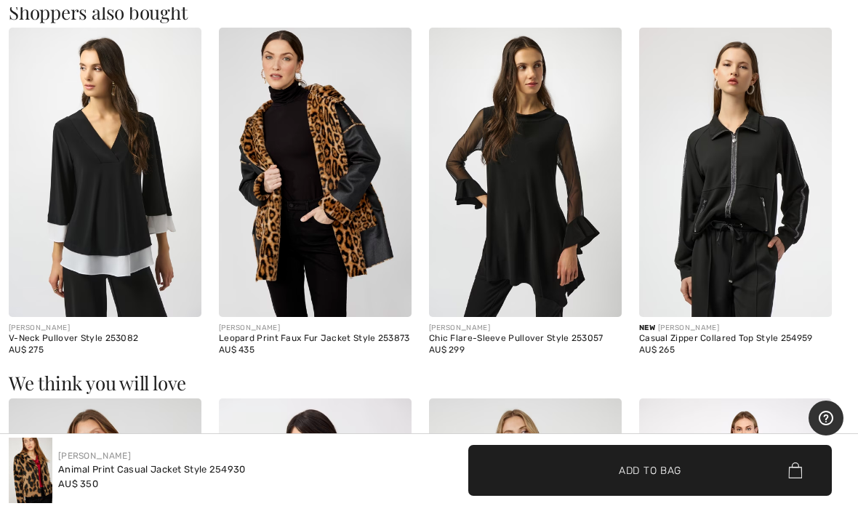
scroll to position [840, 0]
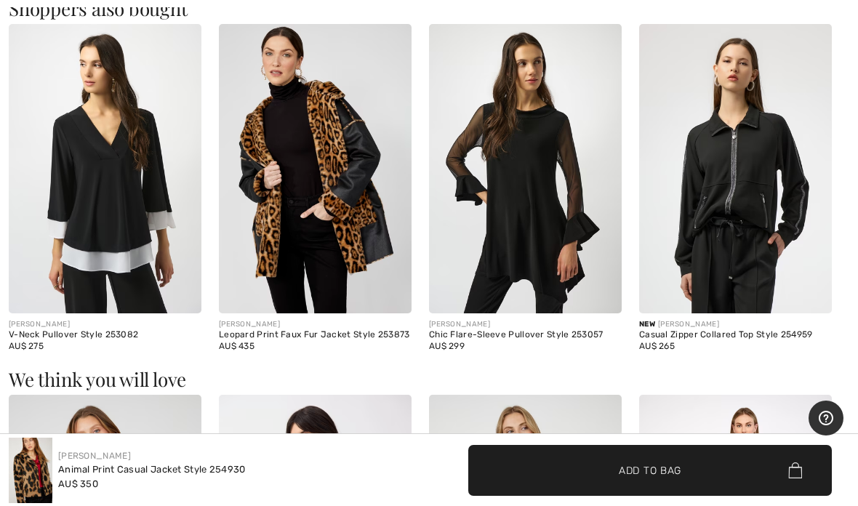
click at [351, 255] on img at bounding box center [315, 168] width 193 height 289
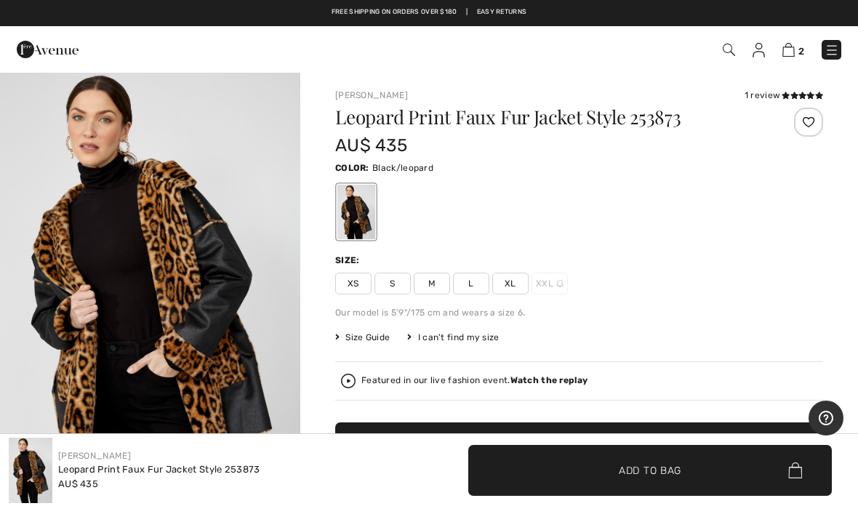
click at [466, 289] on span "L" at bounding box center [471, 284] width 36 height 22
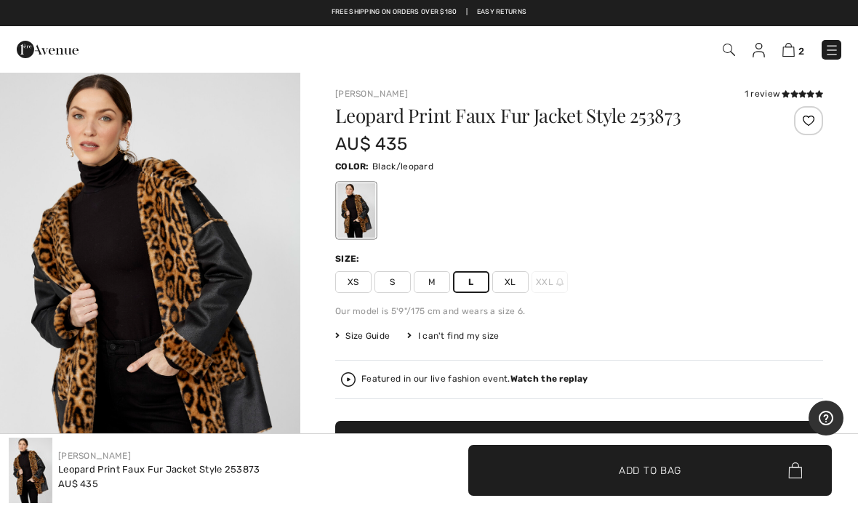
scroll to position [3, 0]
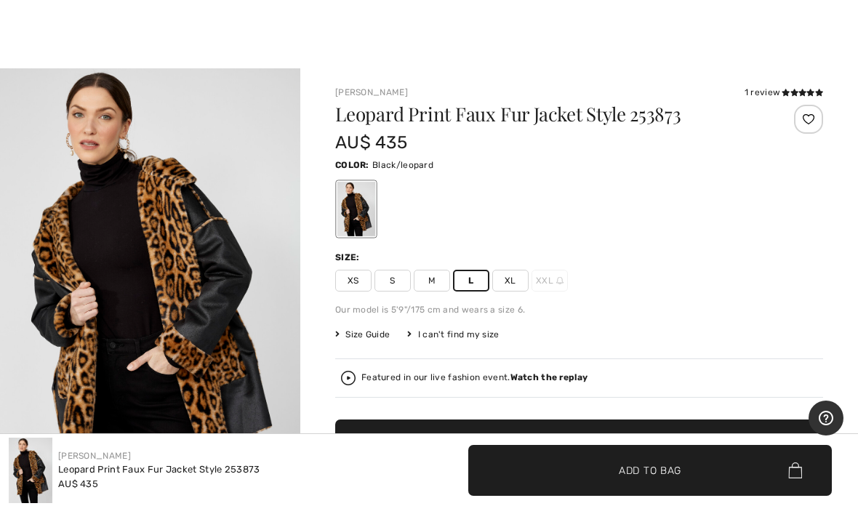
click at [372, 335] on span "Size Guide" at bounding box center [362, 334] width 55 height 13
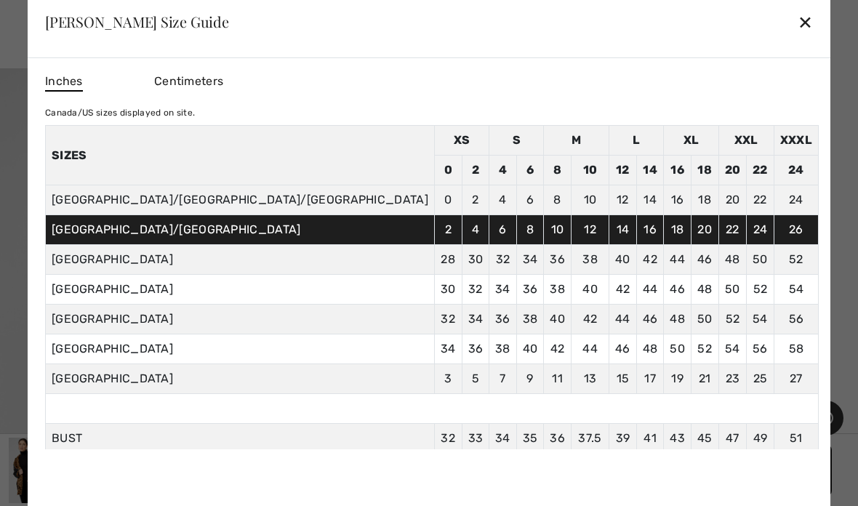
click at [798, 37] on div "✕" at bounding box center [805, 22] width 15 height 31
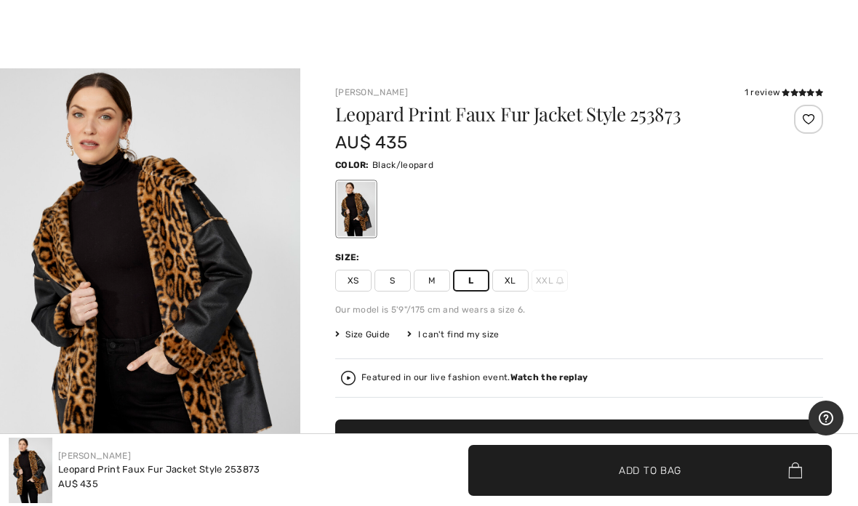
click at [373, 336] on span "Size Guide" at bounding box center [362, 334] width 55 height 13
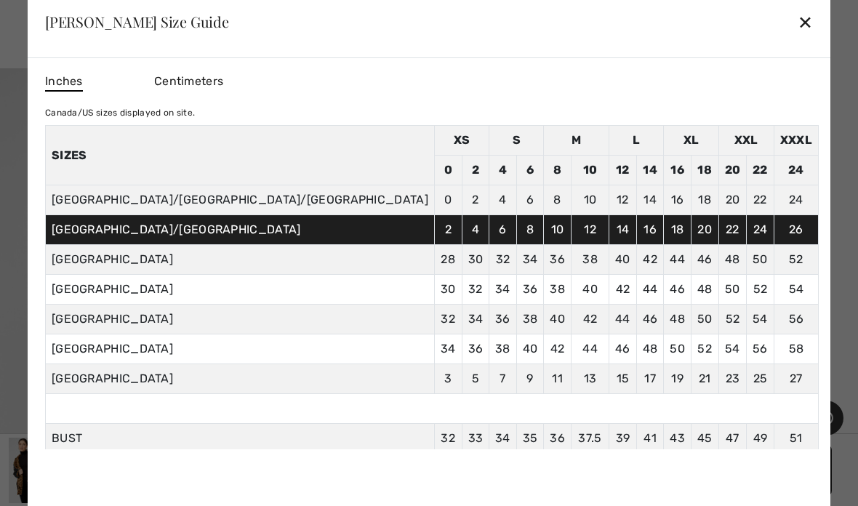
click at [798, 37] on div "✕" at bounding box center [805, 22] width 15 height 31
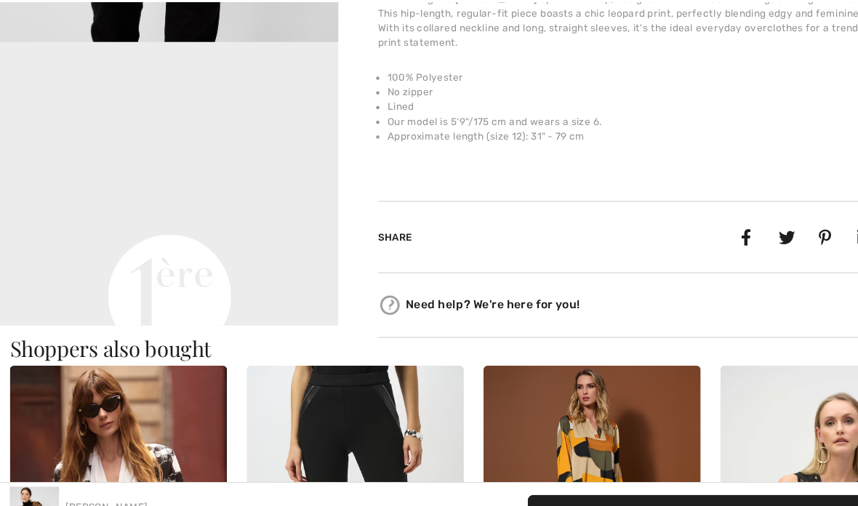
scroll to position [940, 0]
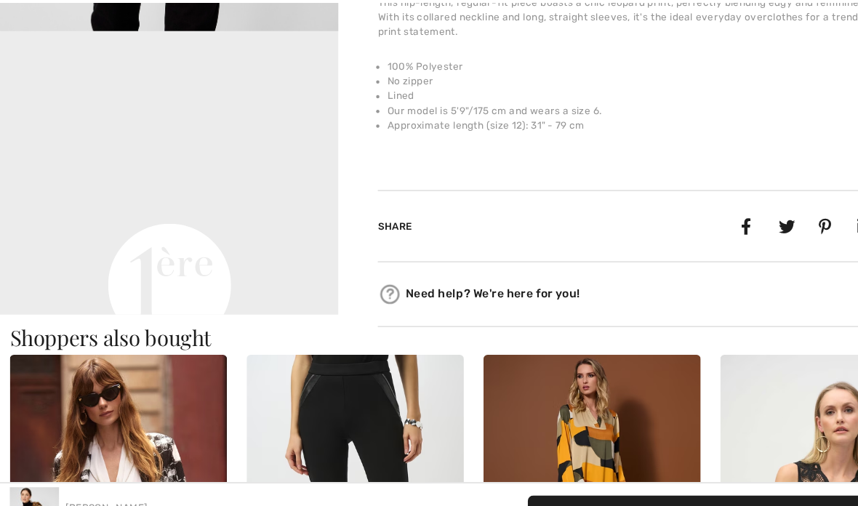
click at [234, 183] on video "Your browser does not support the video tag." at bounding box center [150, 108] width 300 height 151
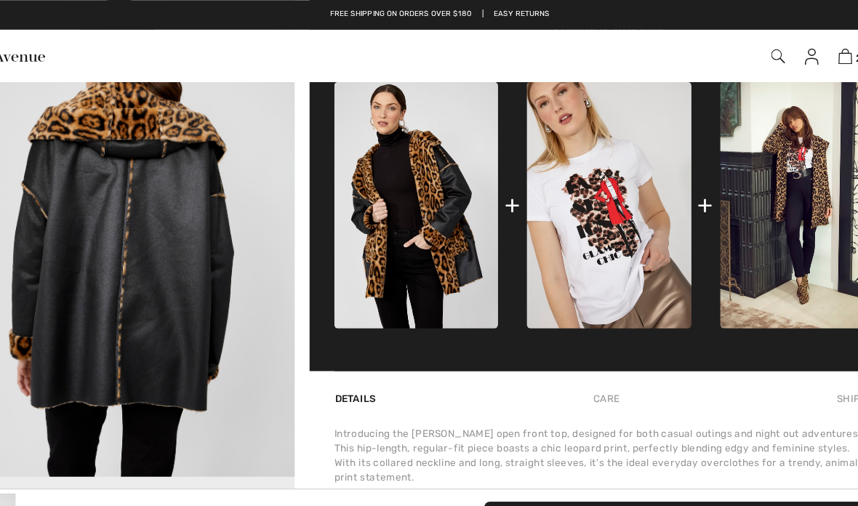
scroll to position [522, 0]
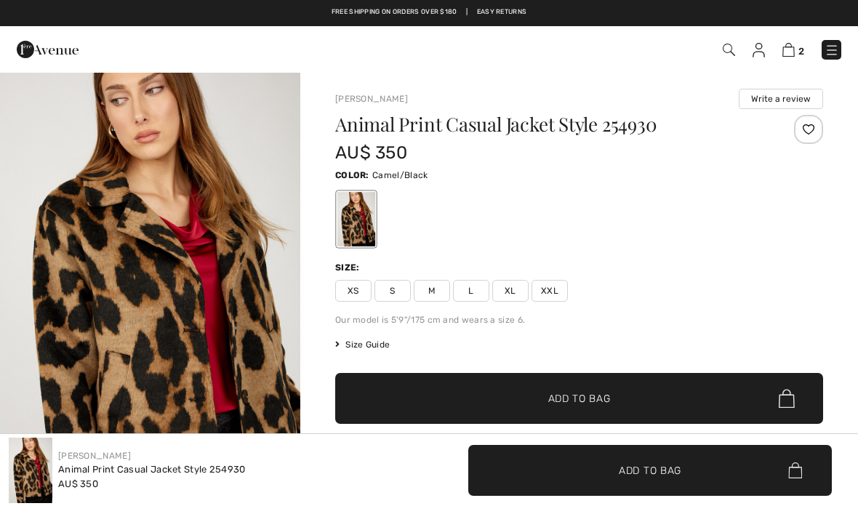
click at [789, 52] on img at bounding box center [789, 50] width 12 height 14
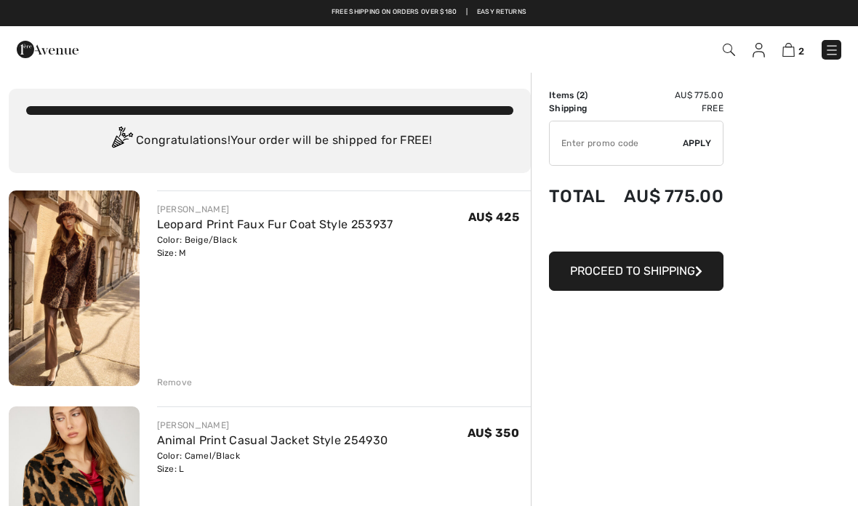
click at [91, 299] on img at bounding box center [74, 289] width 131 height 196
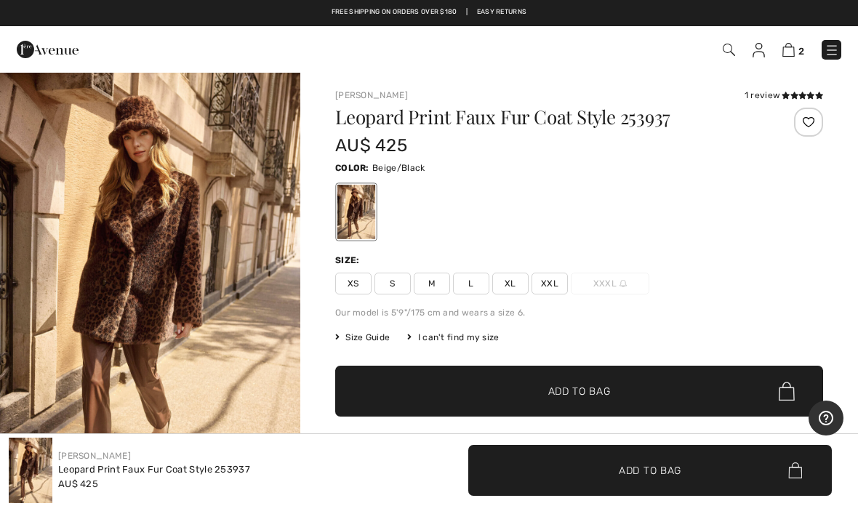
click at [371, 339] on span "Size Guide" at bounding box center [362, 337] width 55 height 13
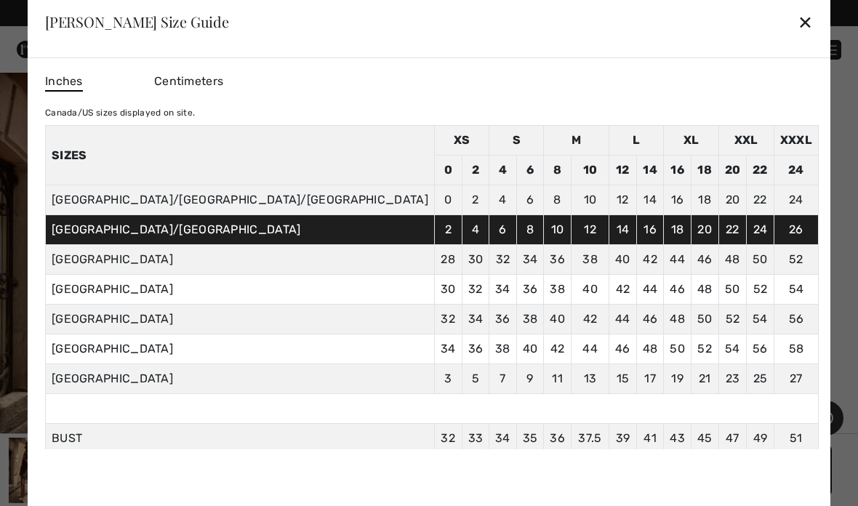
click at [798, 23] on div "✕" at bounding box center [805, 22] width 15 height 31
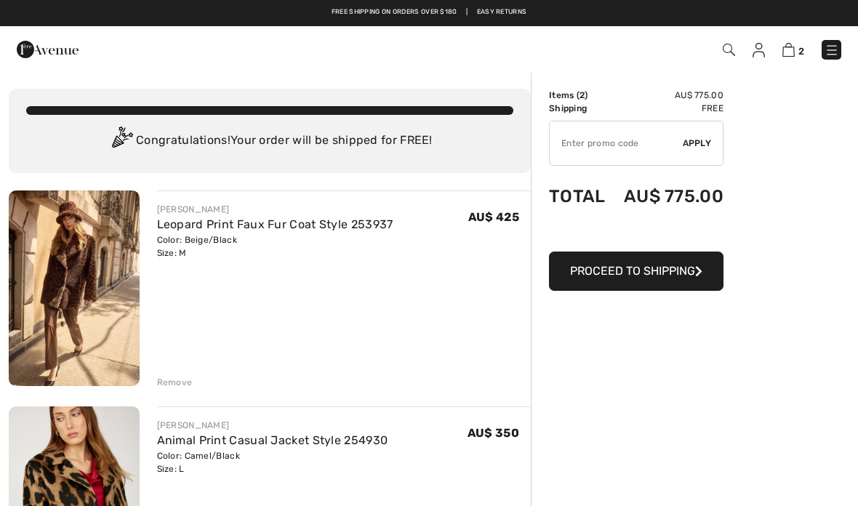
click at [735, 53] on img at bounding box center [729, 50] width 12 height 12
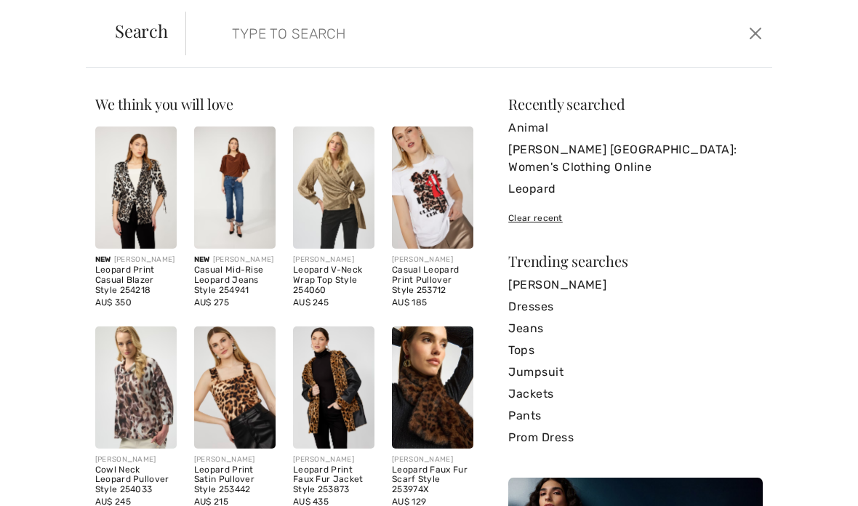
click at [257, 41] on input "search" at bounding box center [417, 34] width 393 height 44
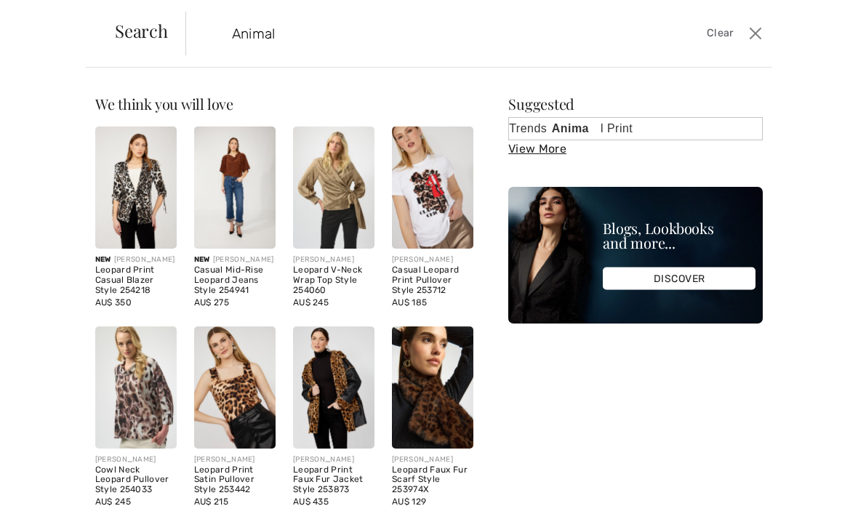
type input "Animal"
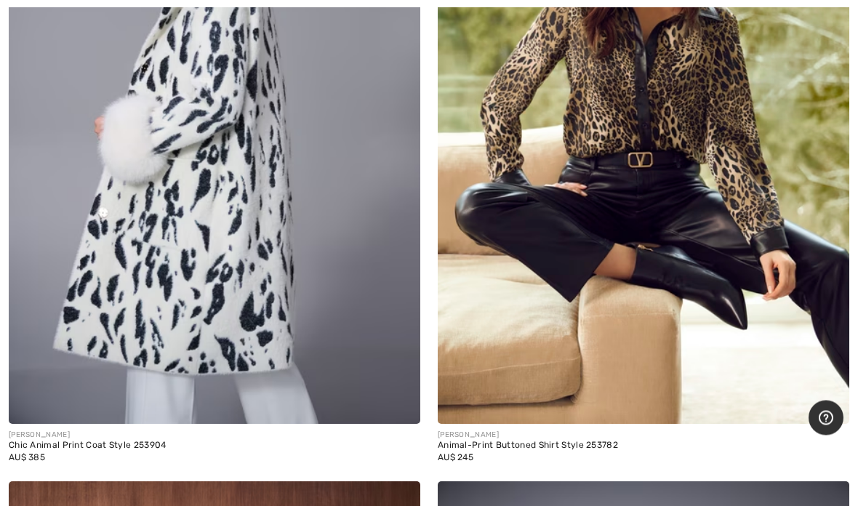
scroll to position [9471, 0]
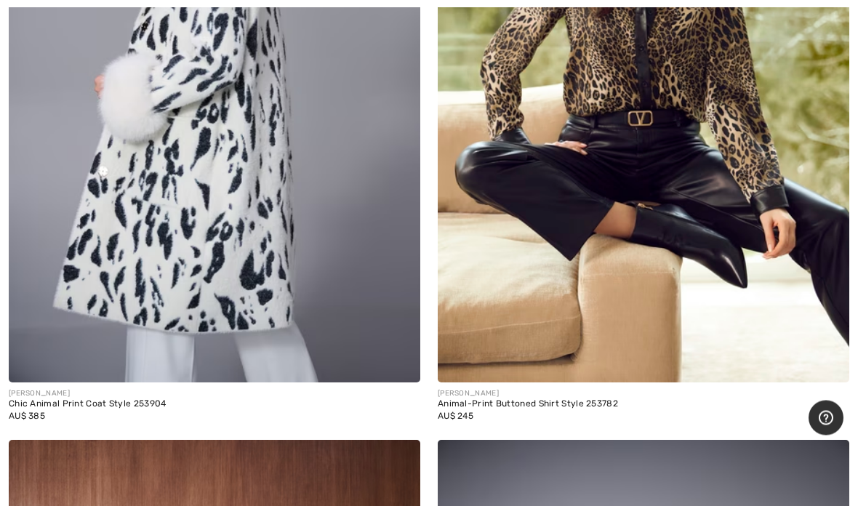
click at [596, 400] on div "Animal-Print Buttoned Shirt Style 253782" at bounding box center [644, 405] width 412 height 10
click at [748, 172] on img at bounding box center [644, 75] width 412 height 618
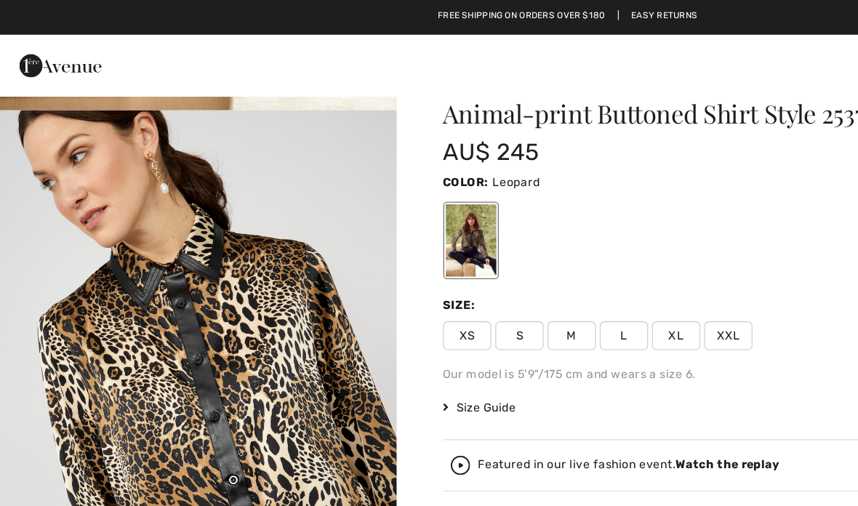
scroll to position [31, 0]
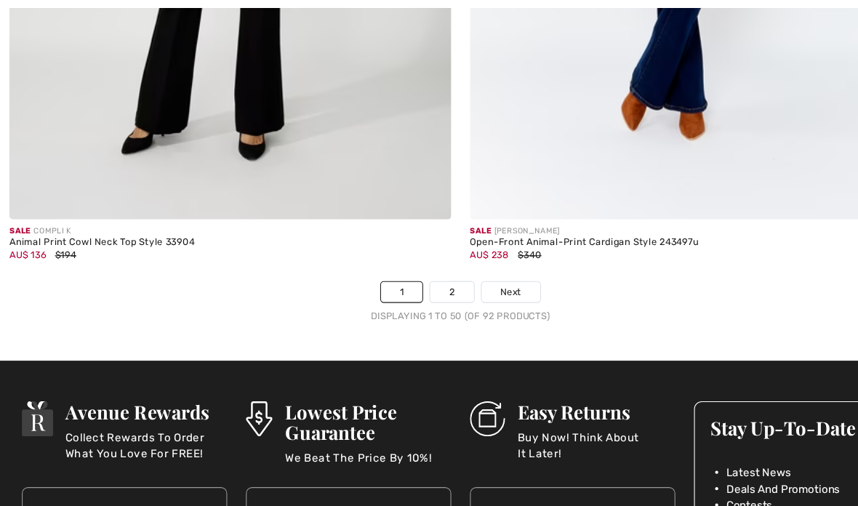
scroll to position [17381, 0]
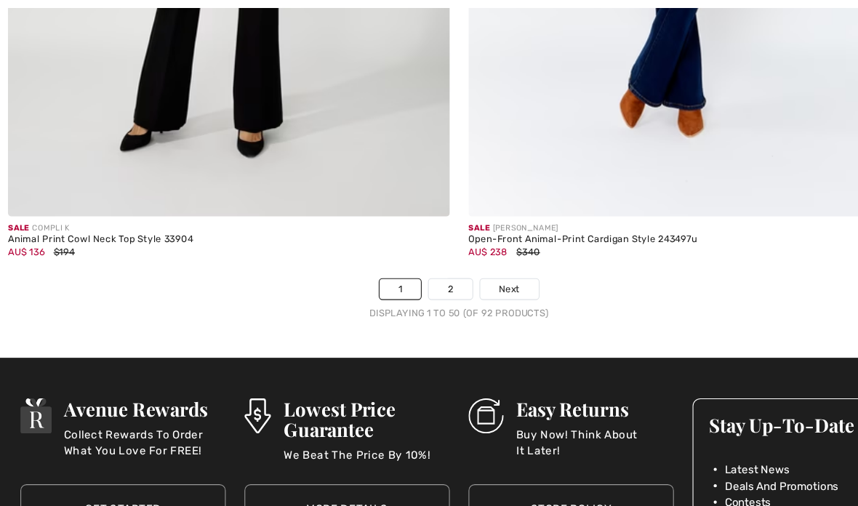
click at [483, 263] on link "Next" at bounding box center [476, 269] width 55 height 19
click at [479, 260] on link "Next" at bounding box center [476, 269] width 55 height 19
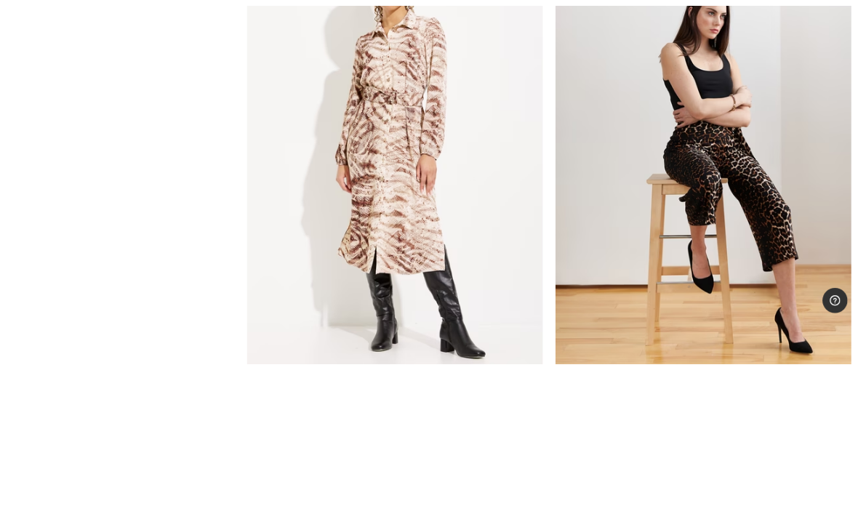
scroll to position [1677, 0]
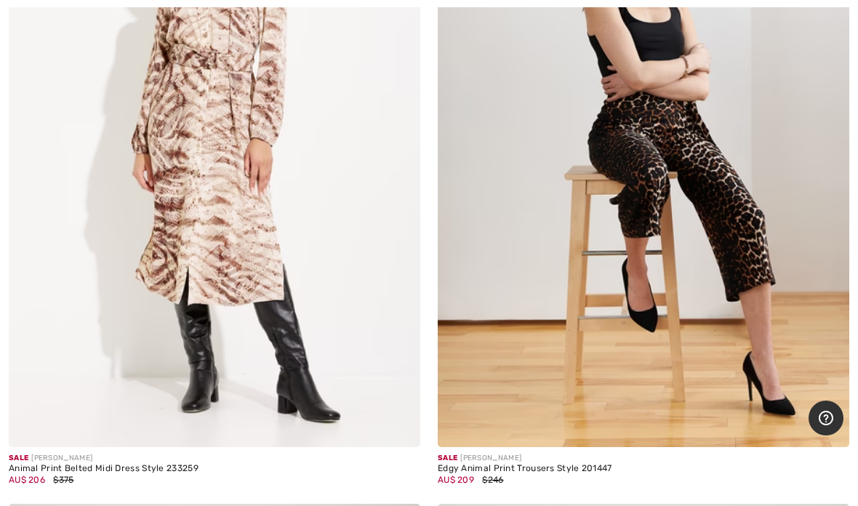
click at [664, 236] on img at bounding box center [644, 139] width 412 height 618
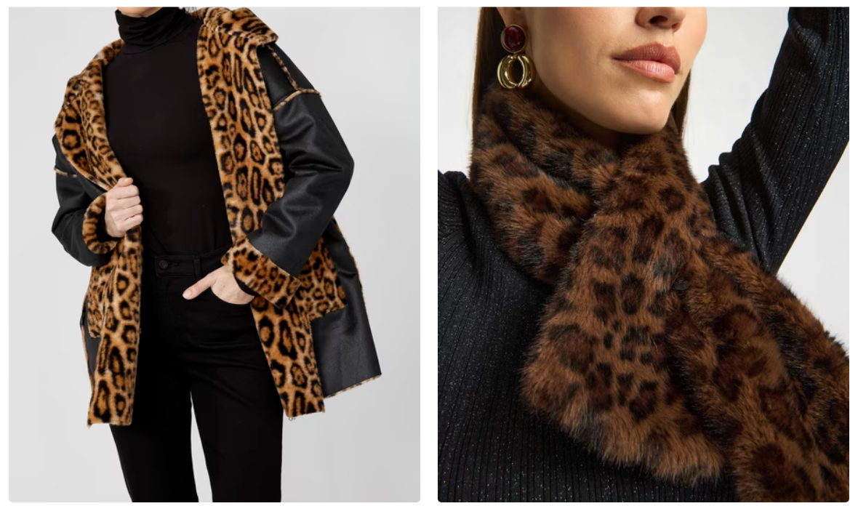
scroll to position [5135, 0]
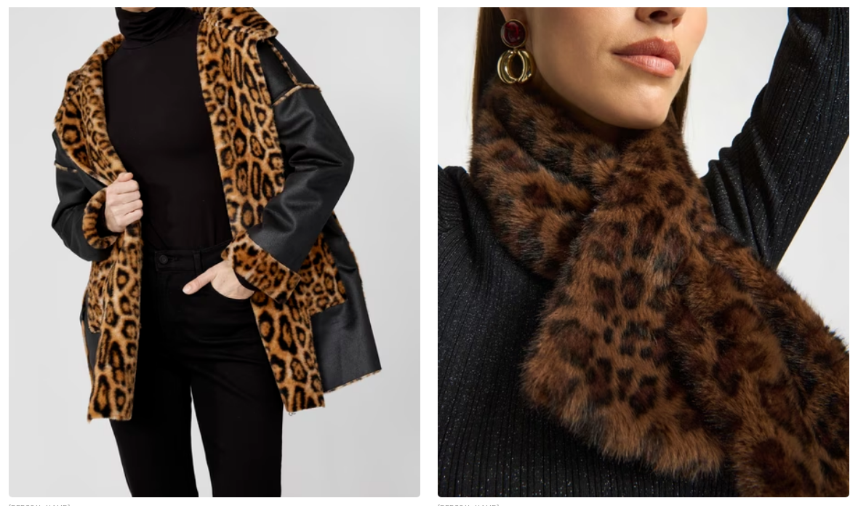
click at [294, 420] on img at bounding box center [215, 189] width 412 height 618
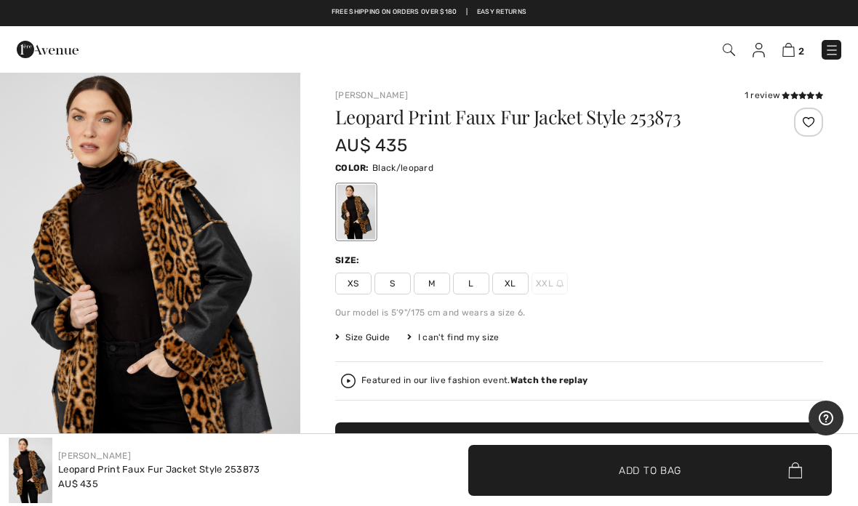
scroll to position [23, 0]
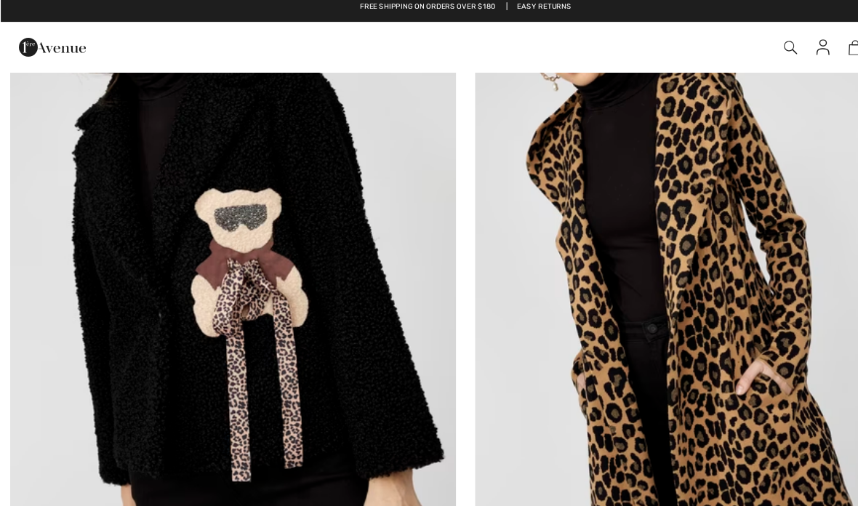
scroll to position [13488, 0]
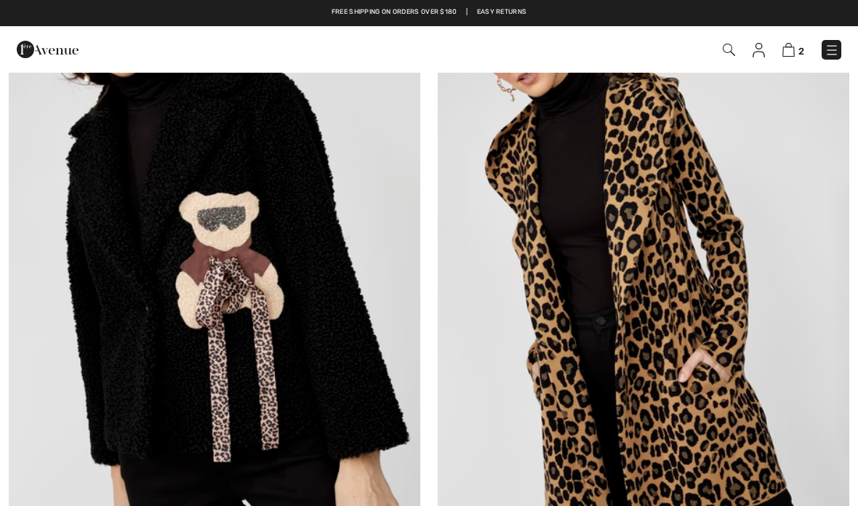
click at [793, 51] on img at bounding box center [789, 50] width 12 height 14
